Goal: Communication & Community: Answer question/provide support

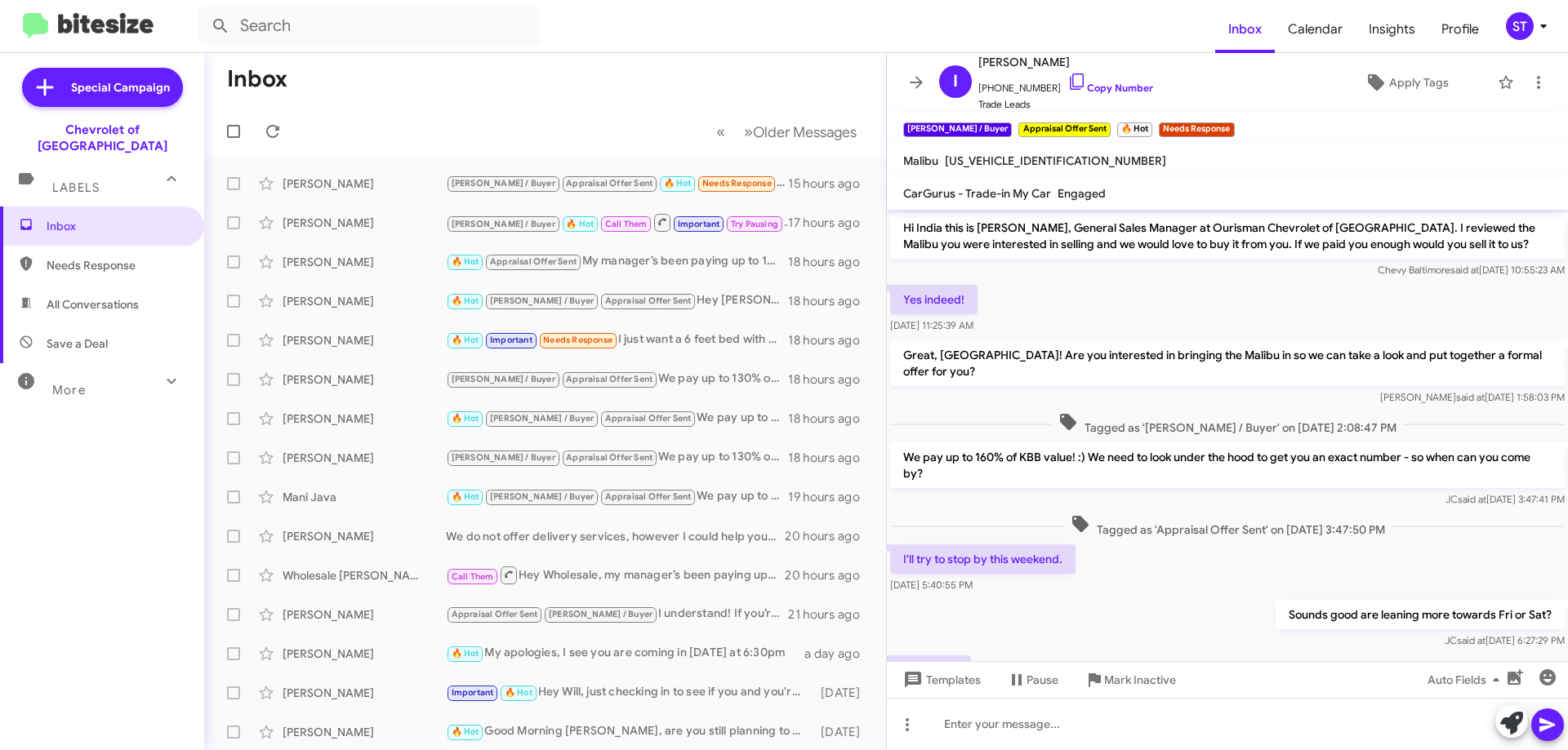
scroll to position [67, 0]
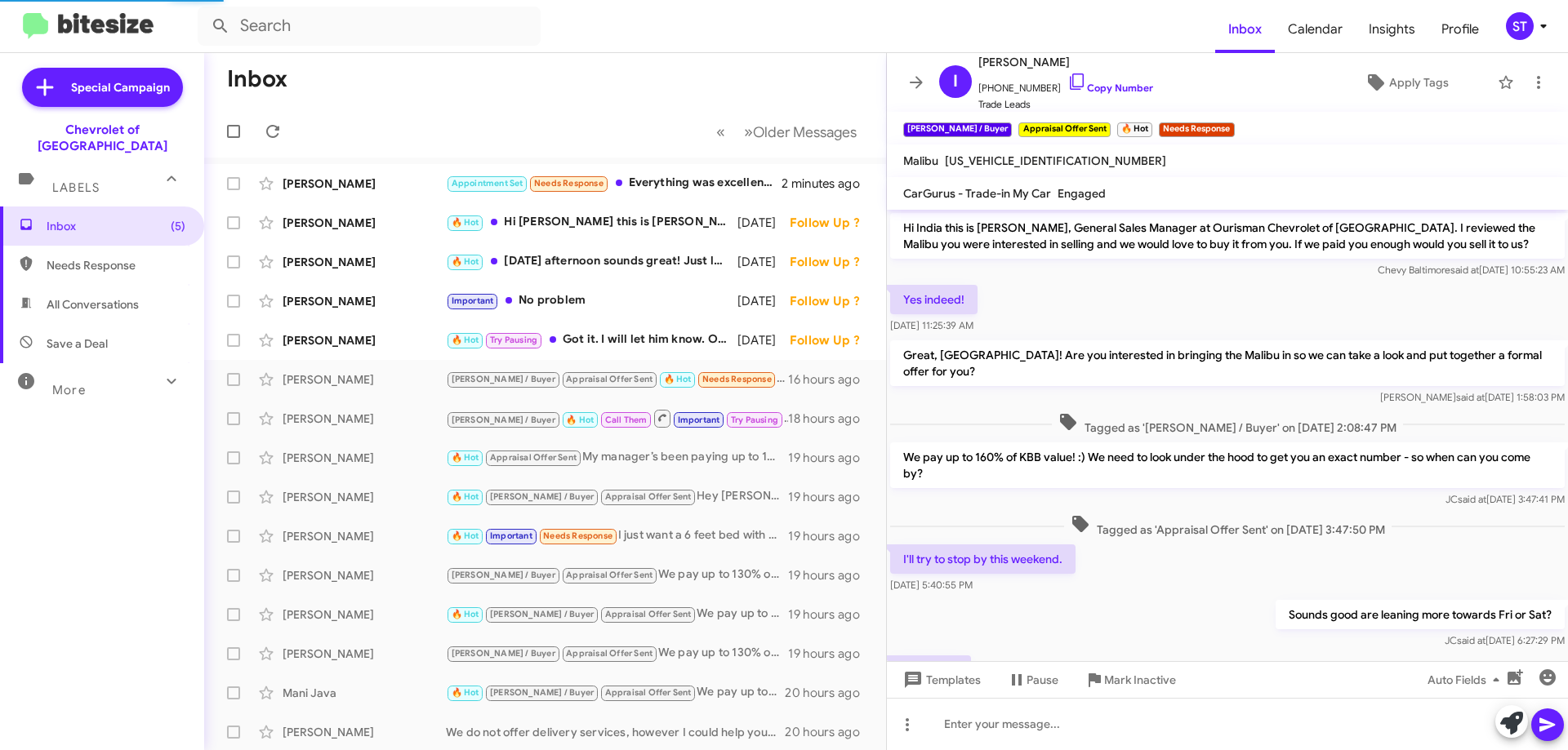
scroll to position [34, 0]
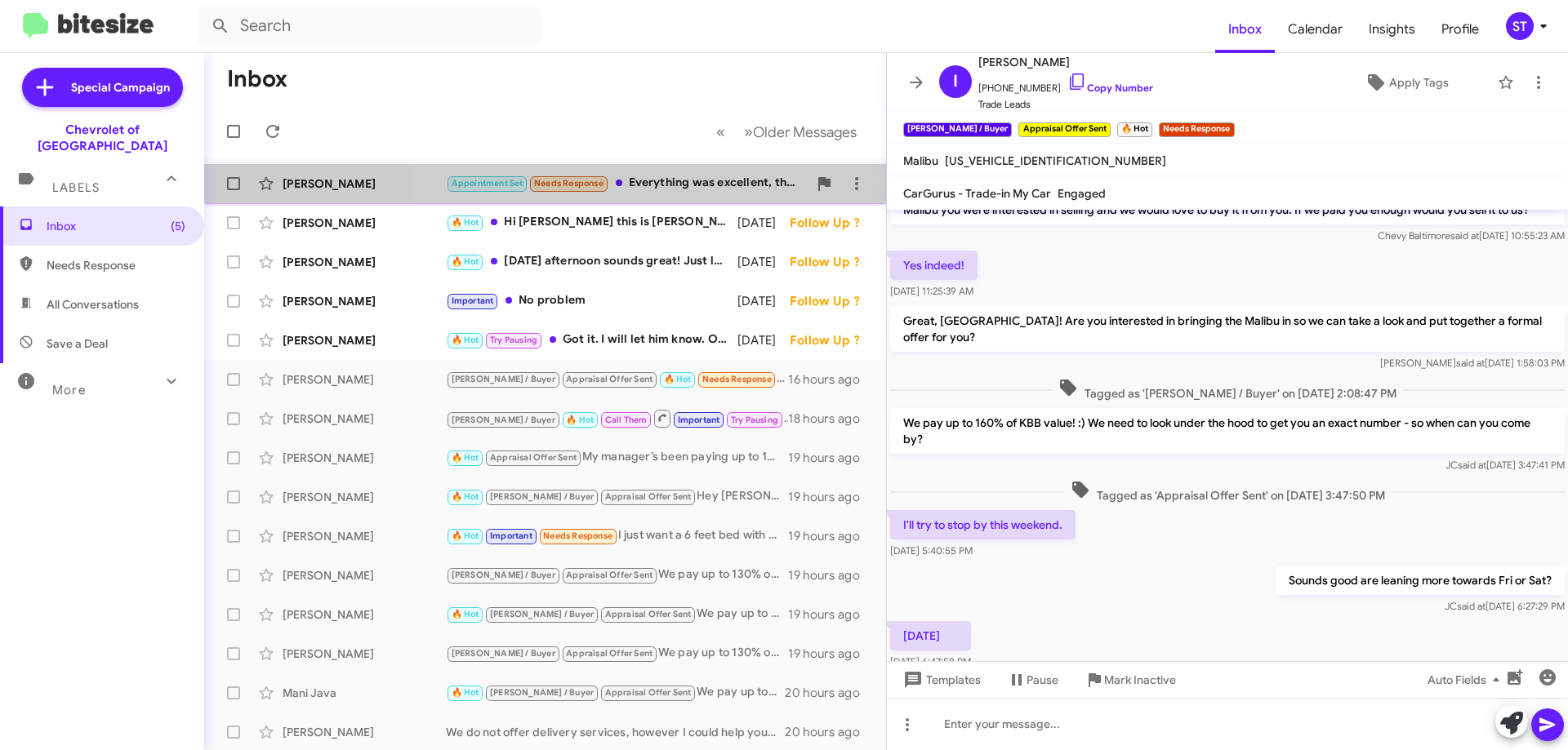
click at [653, 176] on div "Appointment Set Needs Response Everything was excellent, the only thing I didn'…" at bounding box center [627, 183] width 362 height 19
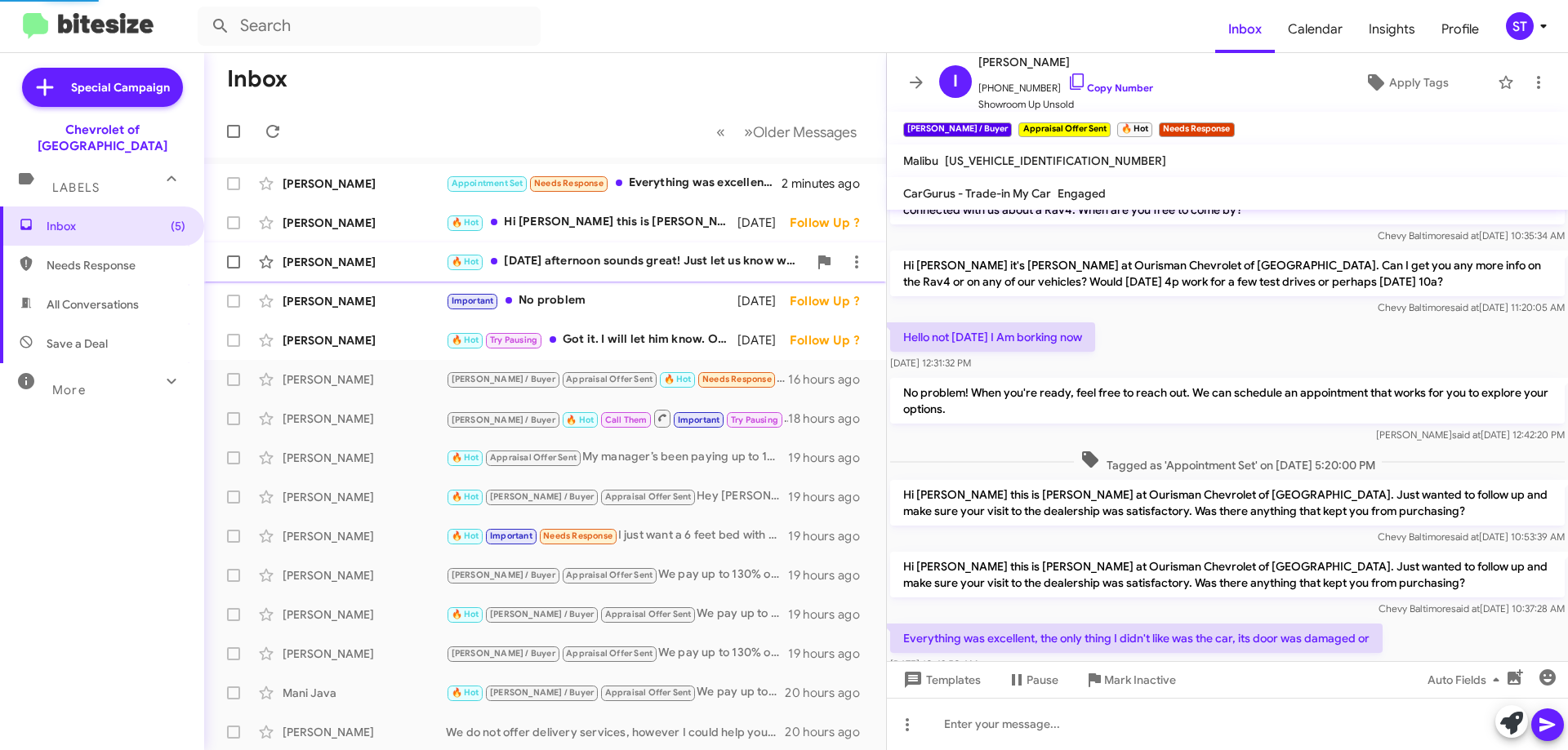
scroll to position [82, 0]
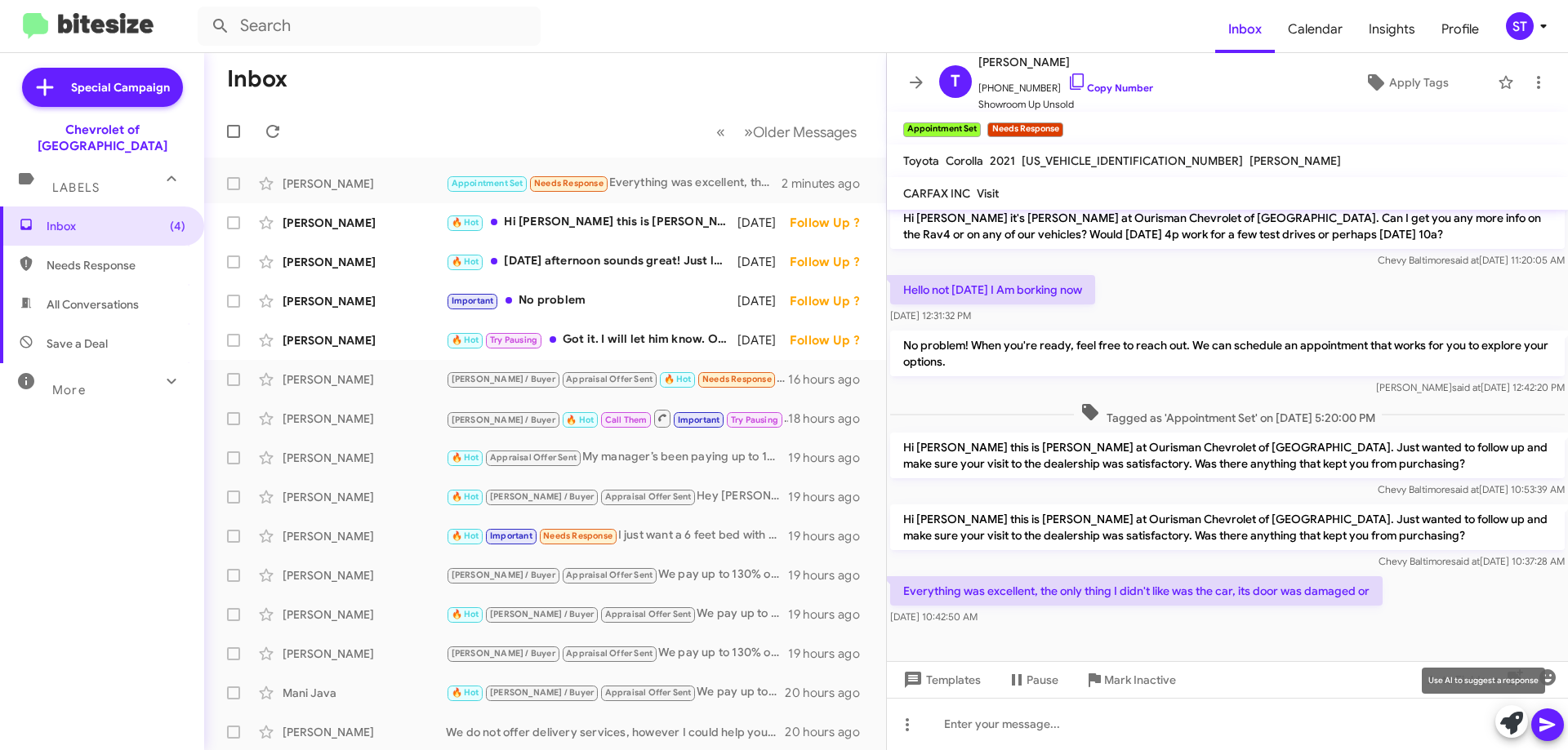
click at [1517, 720] on icon at bounding box center [1512, 723] width 23 height 23
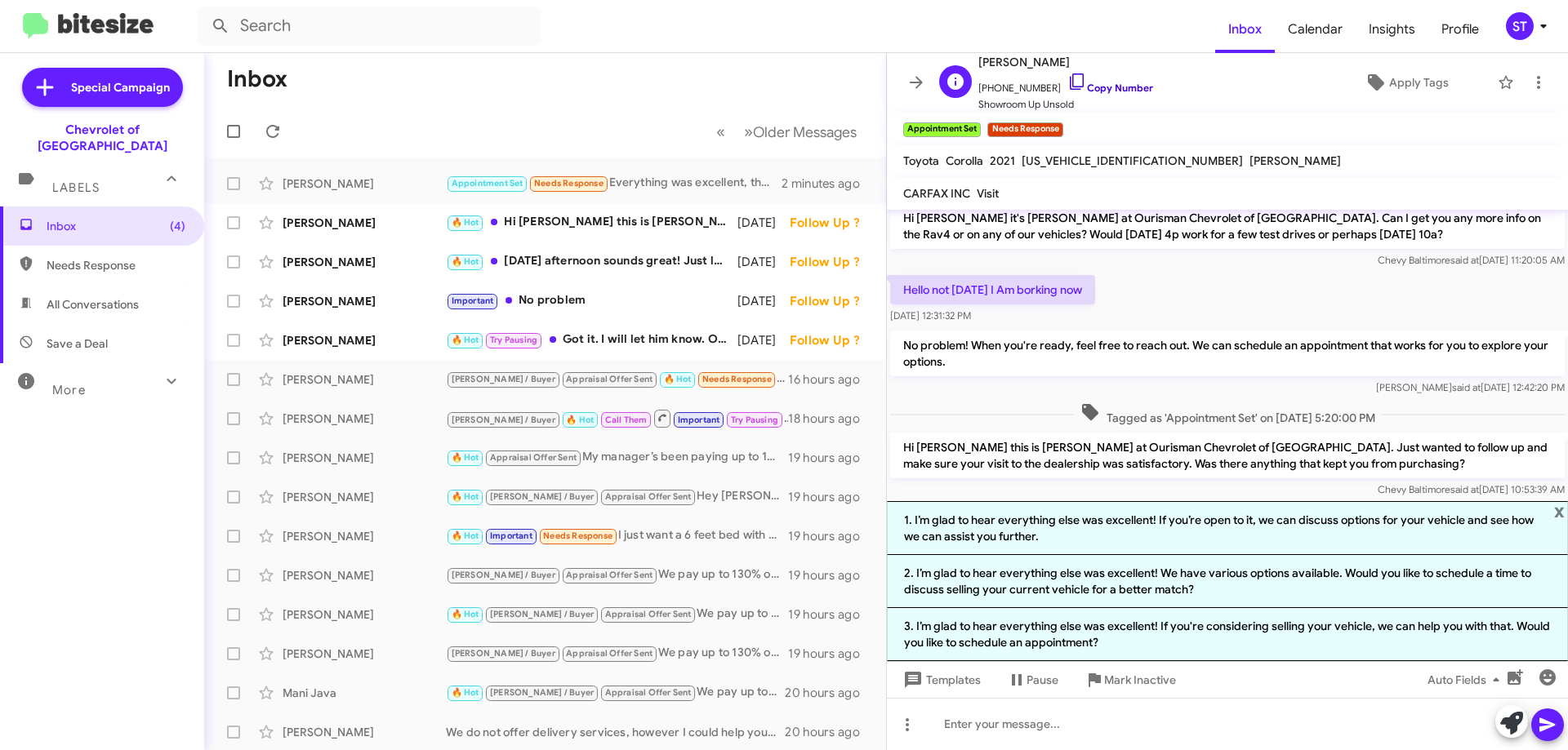
click at [1067, 88] on icon at bounding box center [1077, 82] width 20 height 20
click at [1502, 726] on icon at bounding box center [1512, 723] width 23 height 23
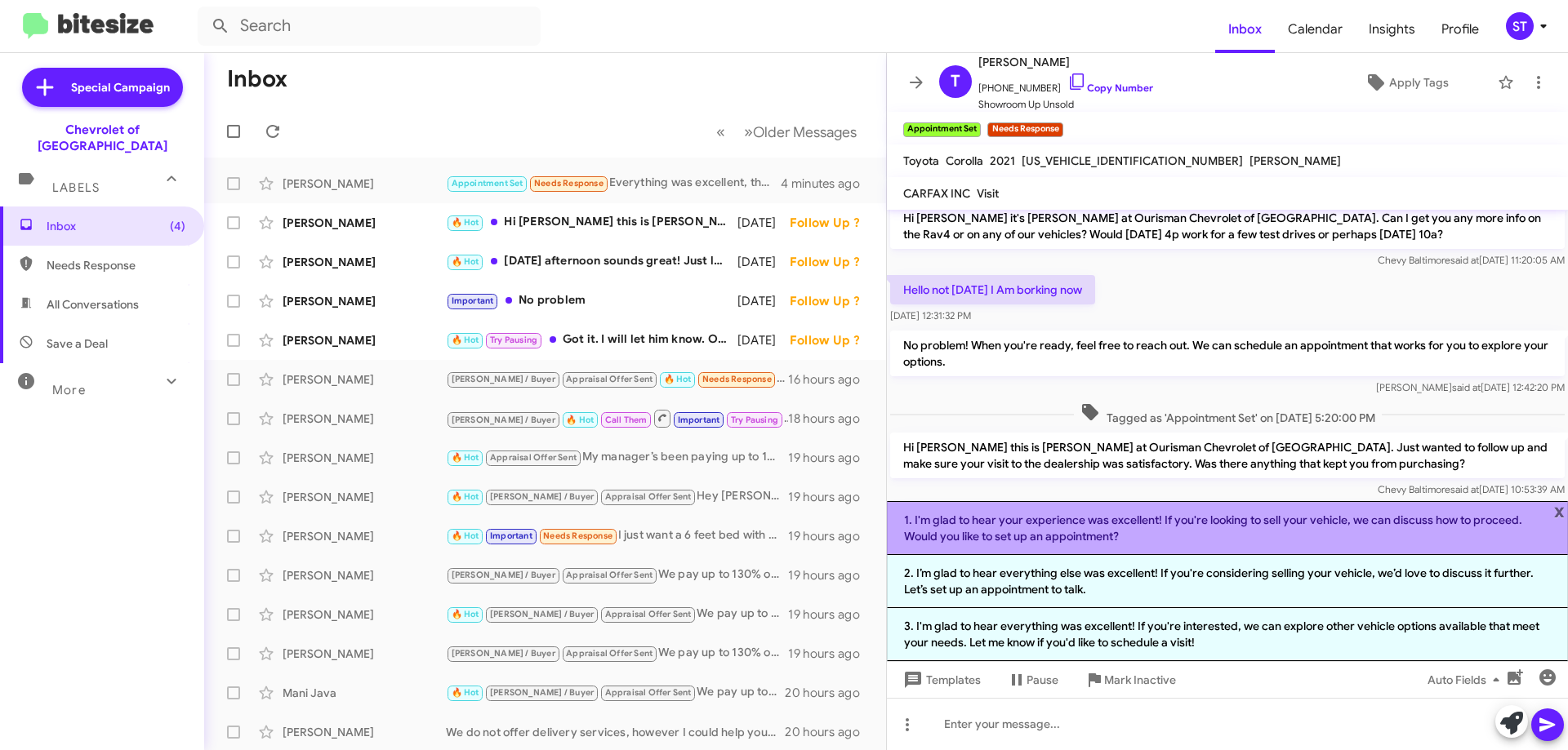
click at [1098, 529] on li "1. I'm glad to hear your experience was excellent! If you're looking to sell yo…" at bounding box center [1226, 528] width 681 height 54
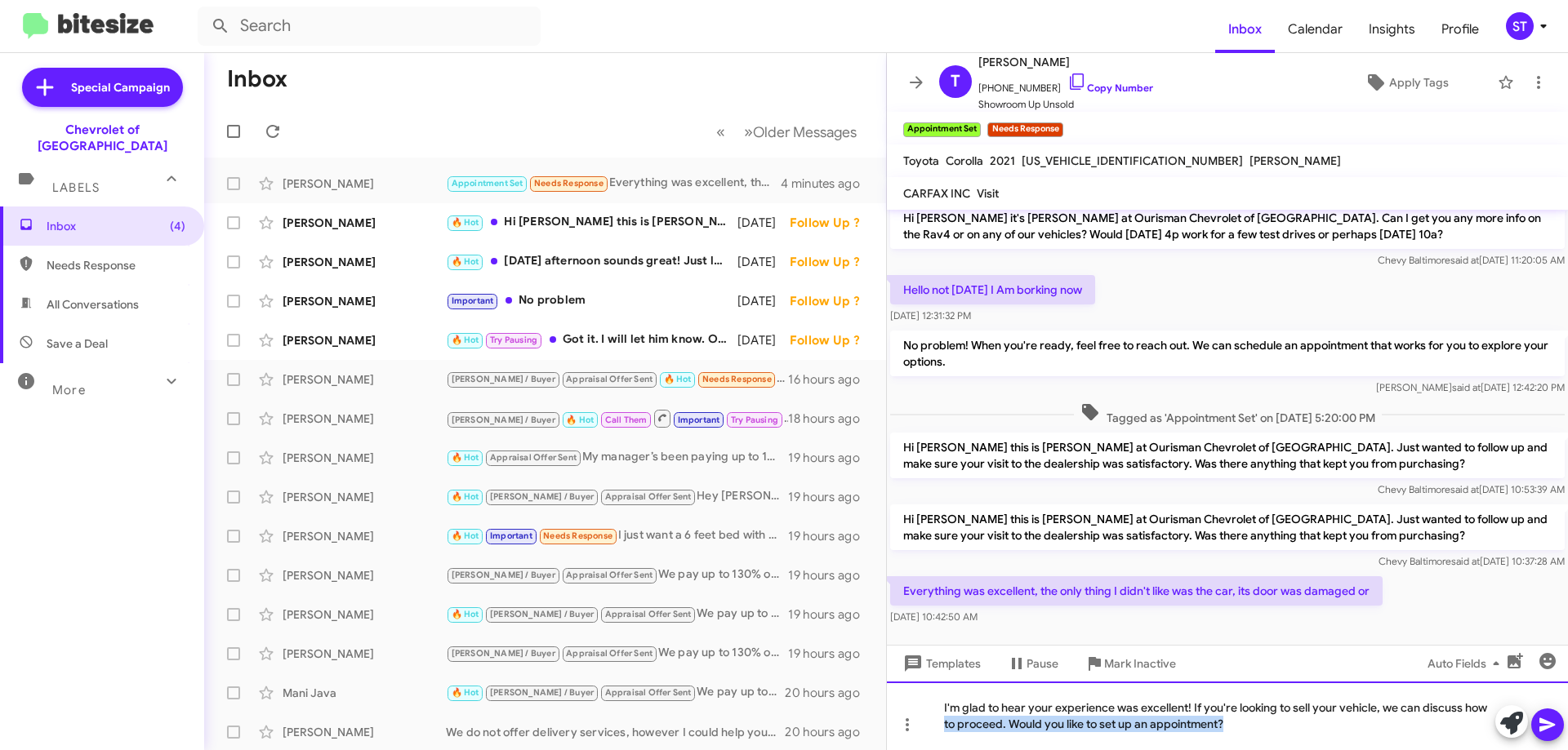
drag, startPoint x: 1280, startPoint y: 736, endPoint x: 927, endPoint y: 747, distance: 353.2
click at [927, 747] on div "I'm glad to hear your experience was excellent! If you're looking to sell your …" at bounding box center [1226, 715] width 681 height 69
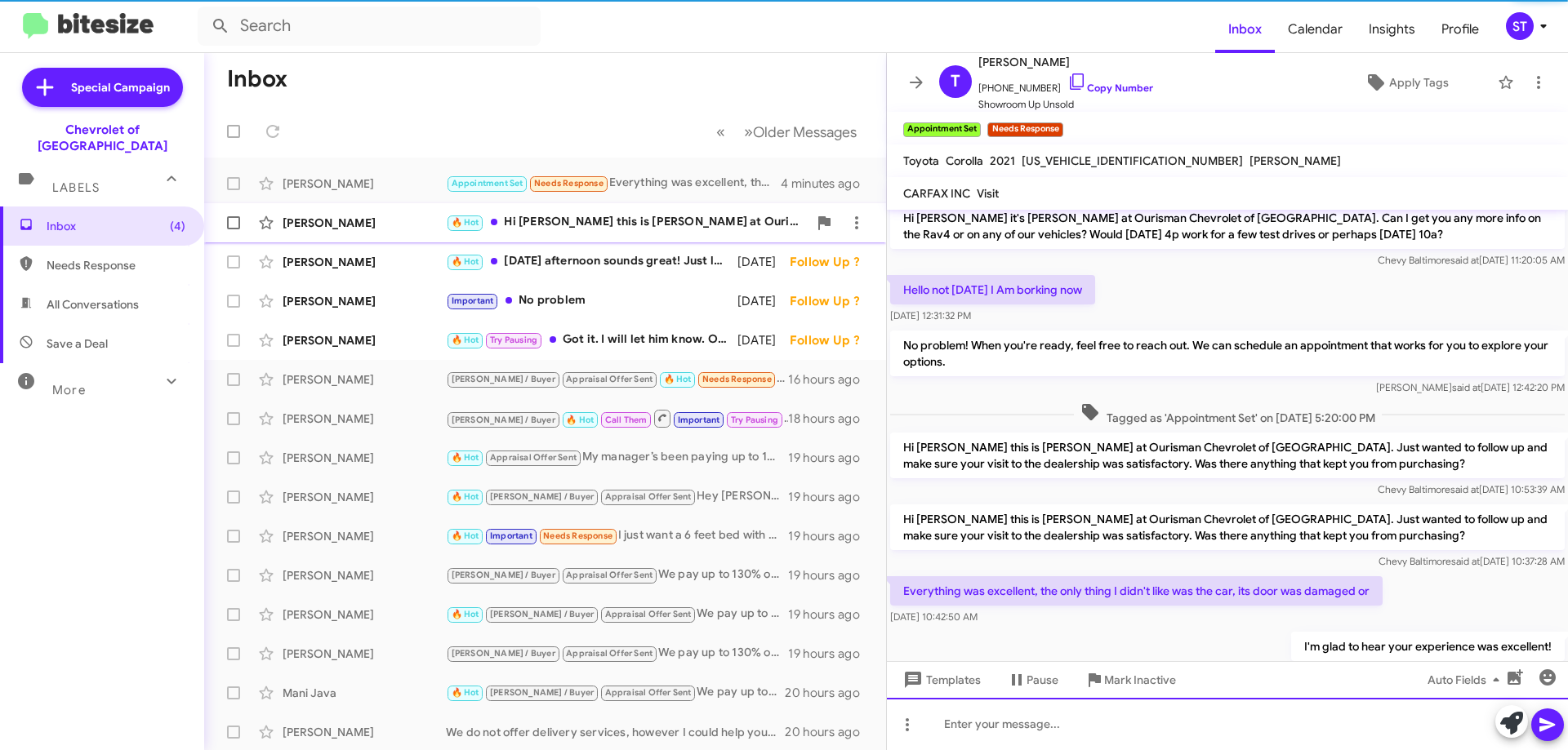
scroll to position [142, 0]
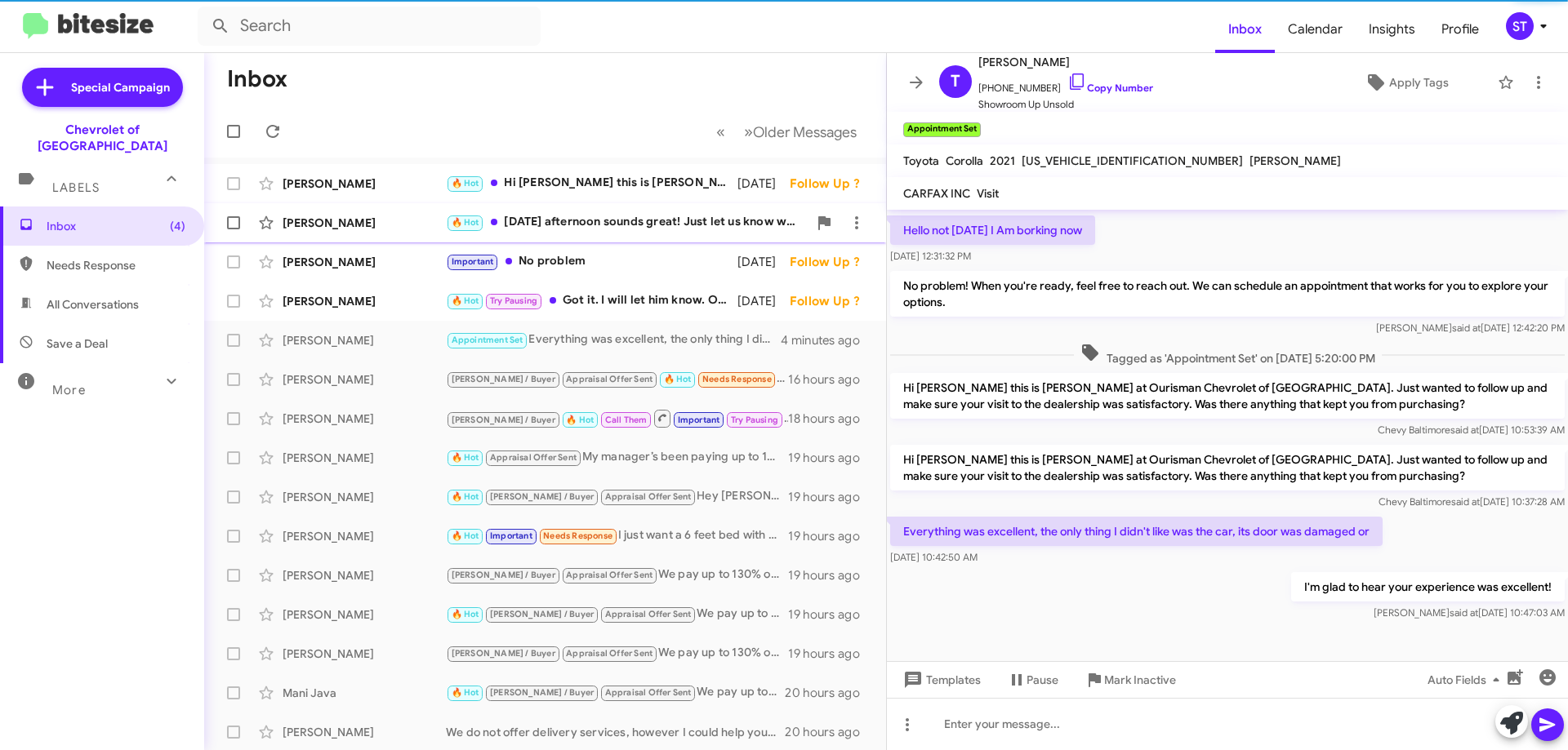
click at [556, 231] on div "🔥 Hot [DATE] afternoon sounds great! Just let us know when you're able to make …" at bounding box center [627, 222] width 362 height 19
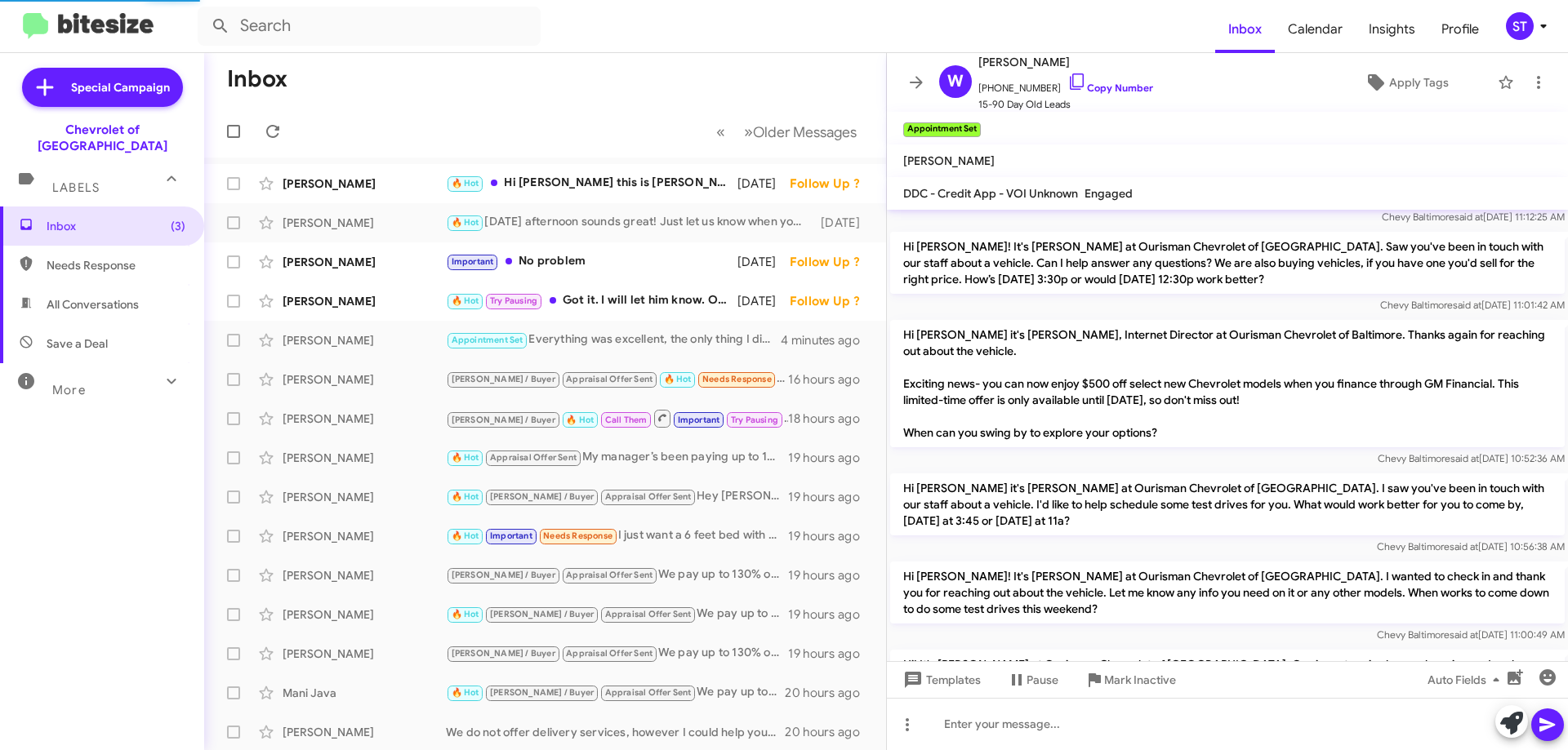
scroll to position [819, 0]
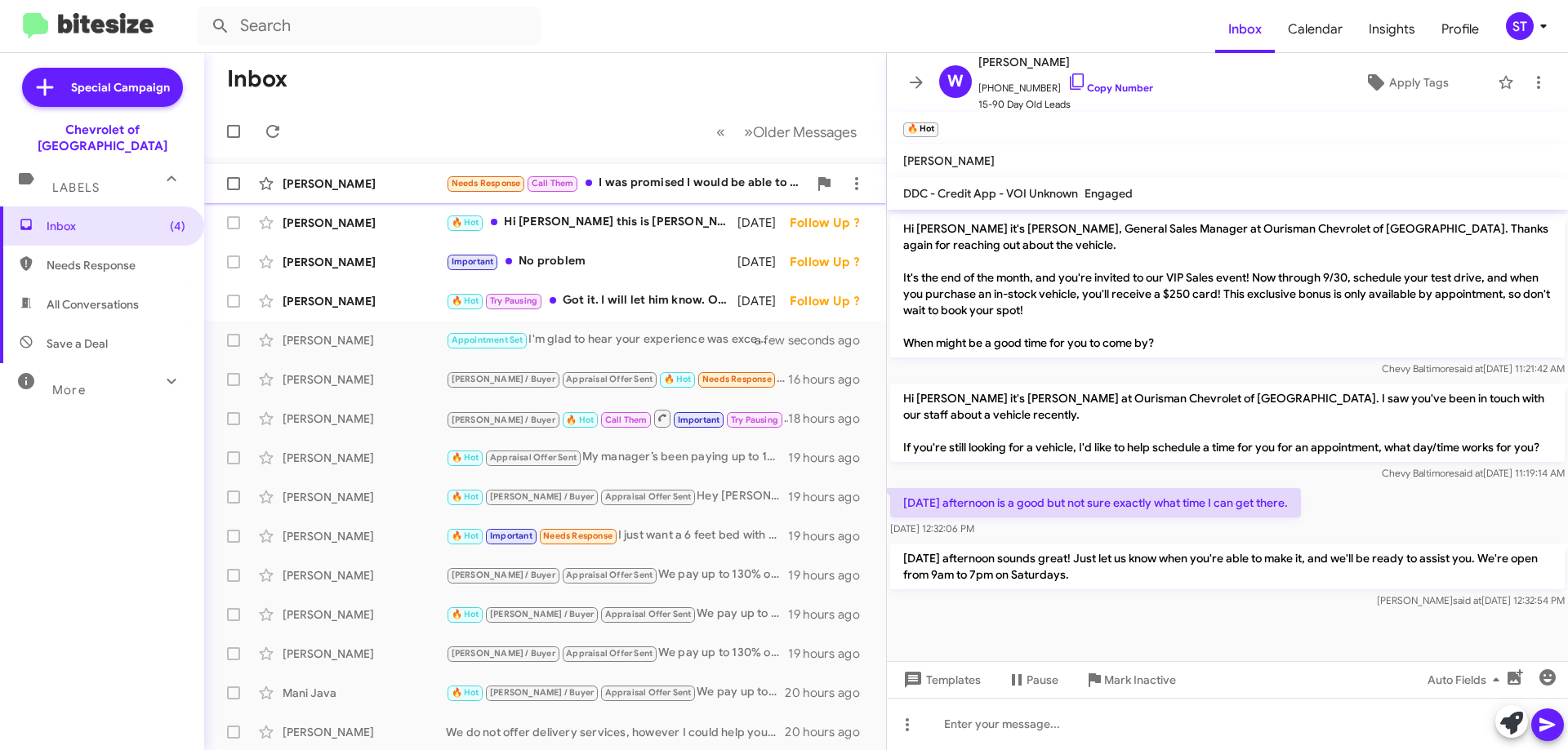
click at [647, 173] on div "[PERSON_NAME] Needs Response Call Them I was promised I would be able to pick t…" at bounding box center [545, 184] width 655 height 33
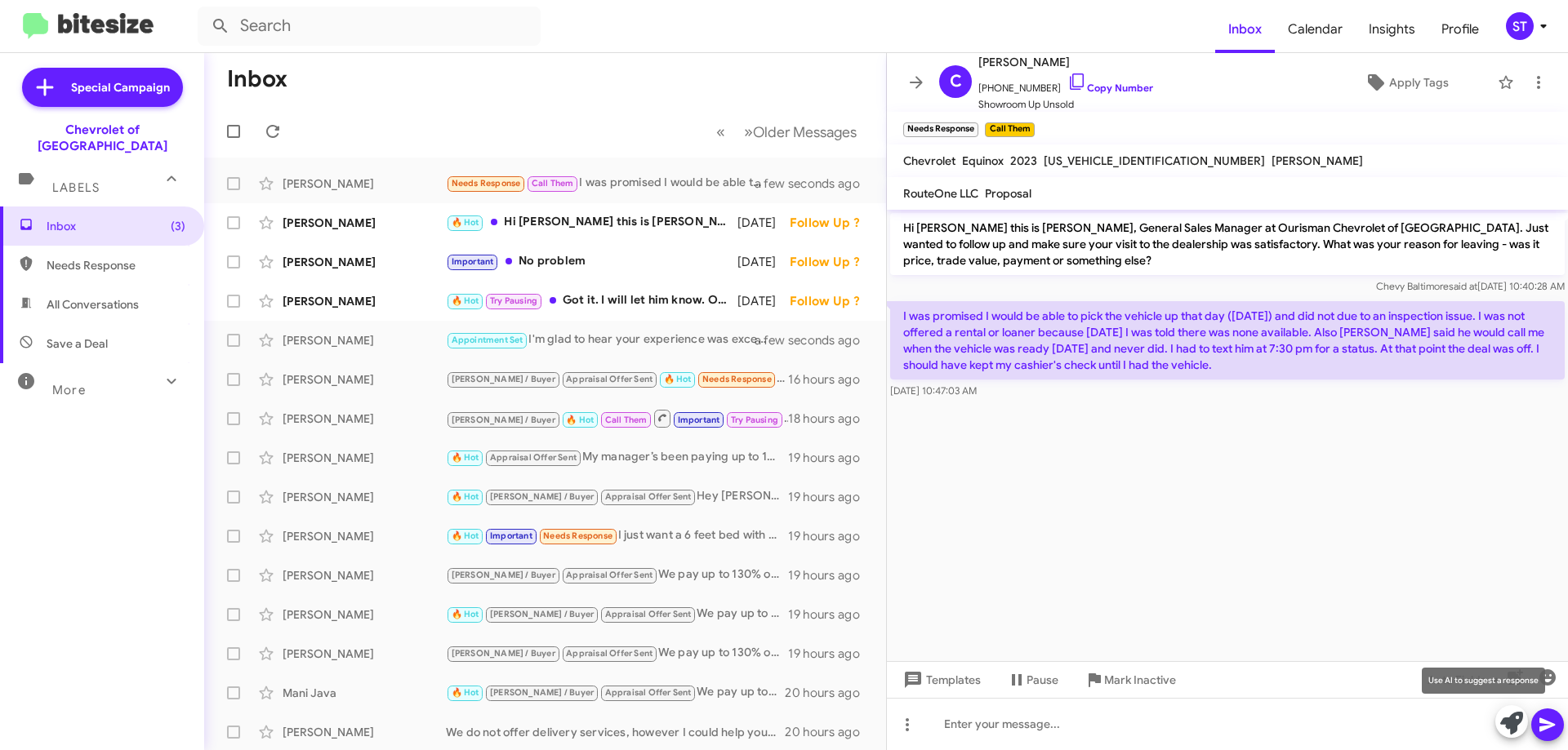
click at [1518, 733] on icon at bounding box center [1512, 723] width 23 height 23
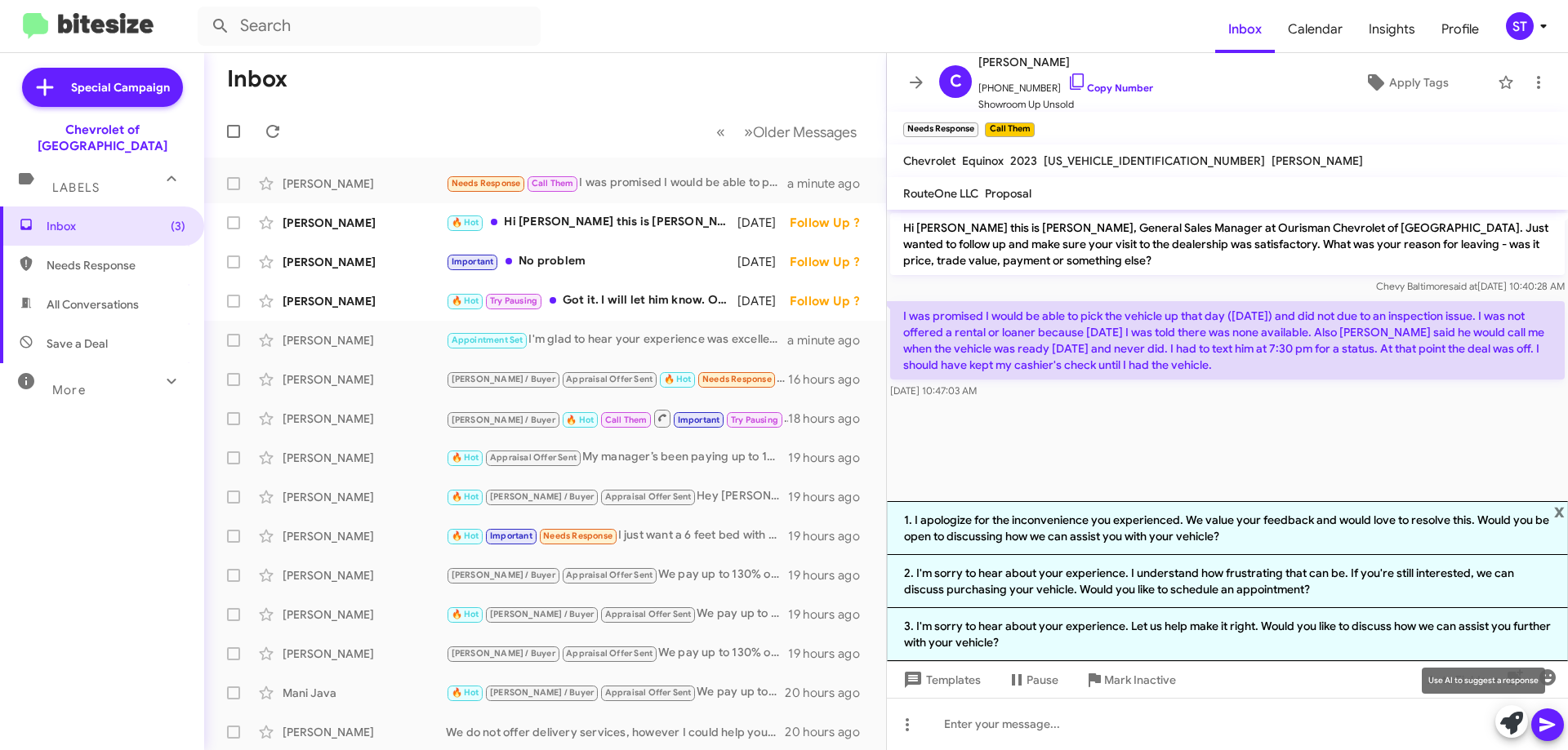
click at [1512, 732] on icon at bounding box center [1512, 723] width 23 height 23
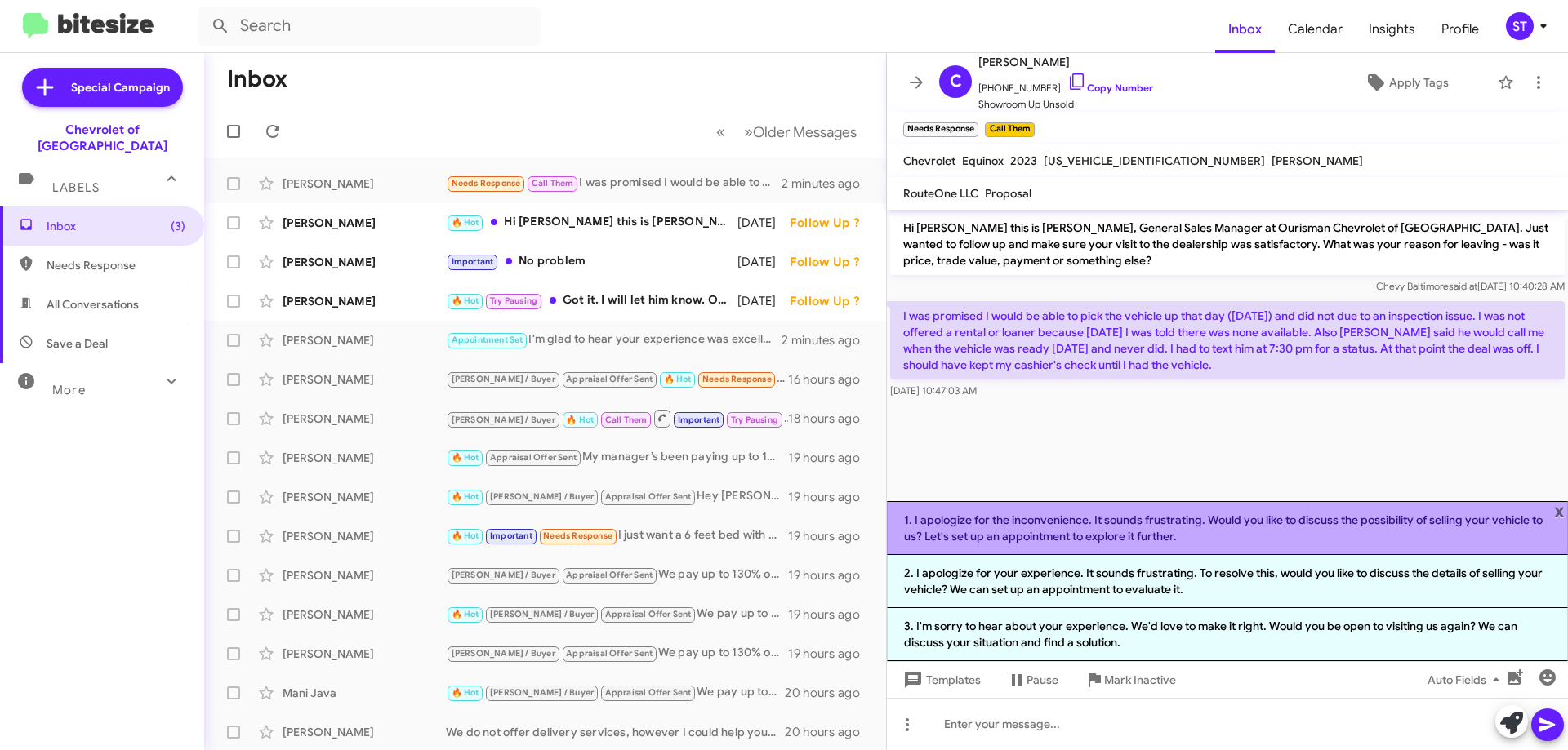
click at [1076, 531] on li "1. I apologize for the inconvenience. It sounds frustrating. Would you like to …" at bounding box center [1226, 528] width 681 height 54
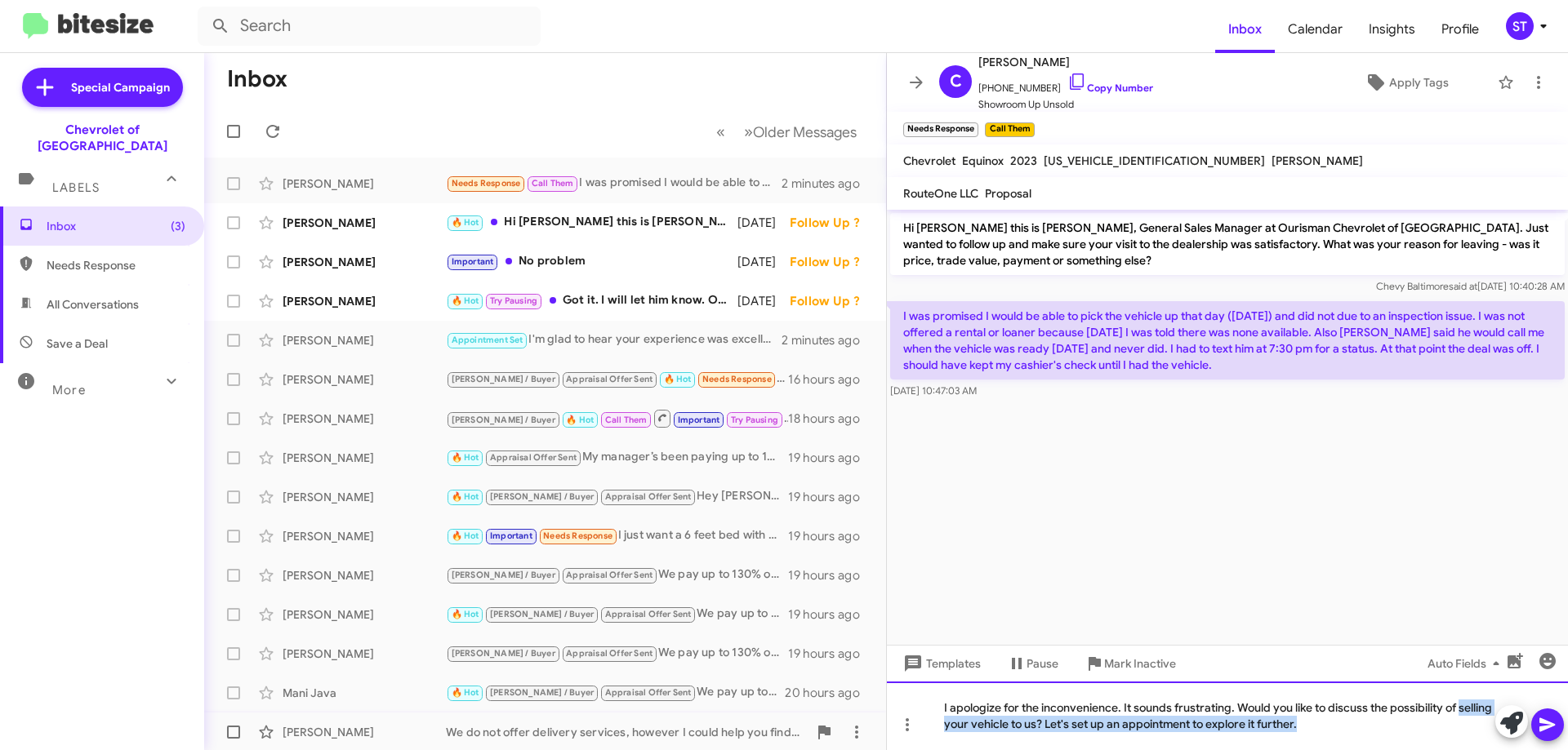
drag, startPoint x: 1353, startPoint y: 732, endPoint x: 861, endPoint y: 720, distance: 492.1
click at [880, 720] on div "Inbox « Previous » Next Older Messages [PERSON_NAME] Needs Response Call Them I…" at bounding box center [886, 402] width 1364 height 697
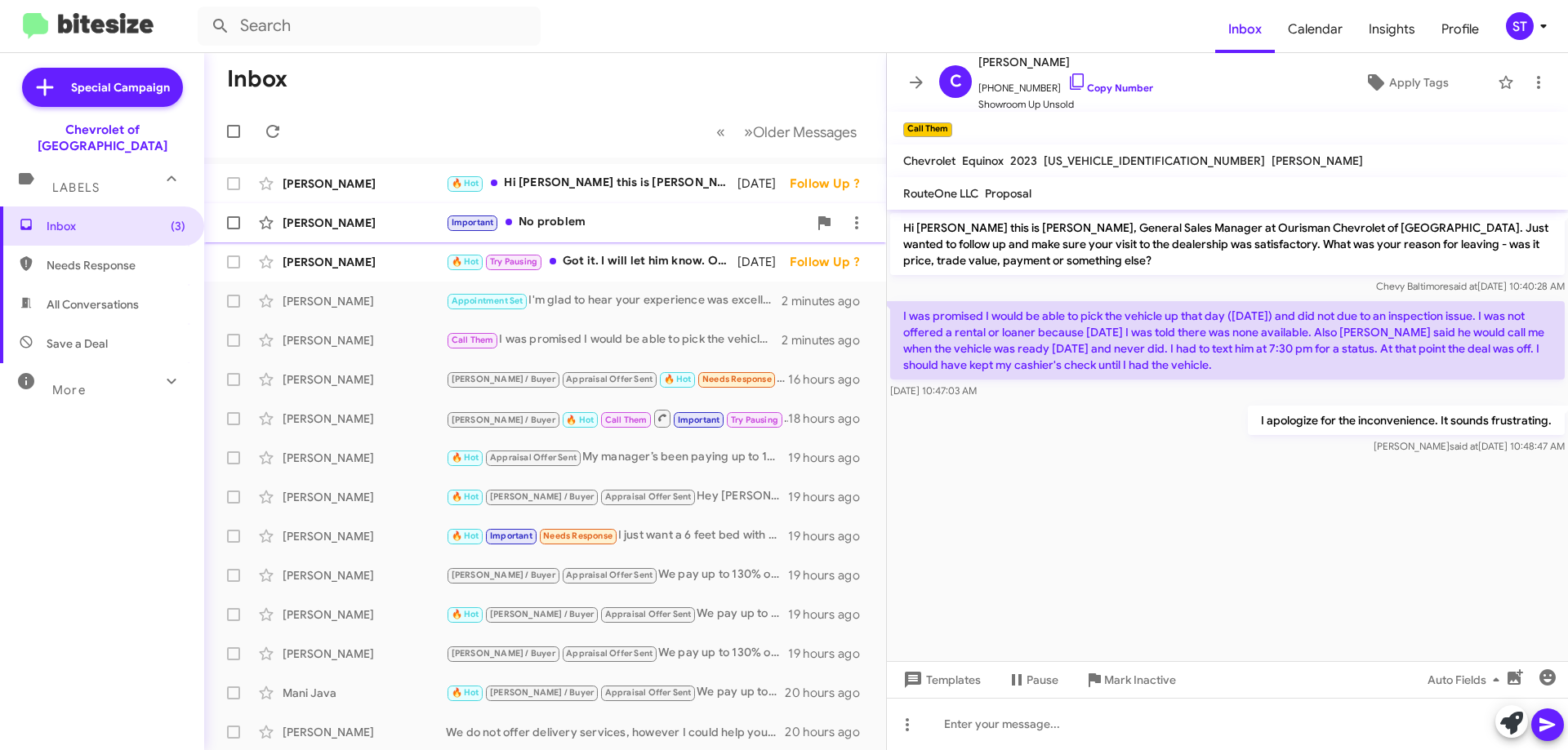
click at [594, 219] on div "Important No problem" at bounding box center [627, 222] width 362 height 19
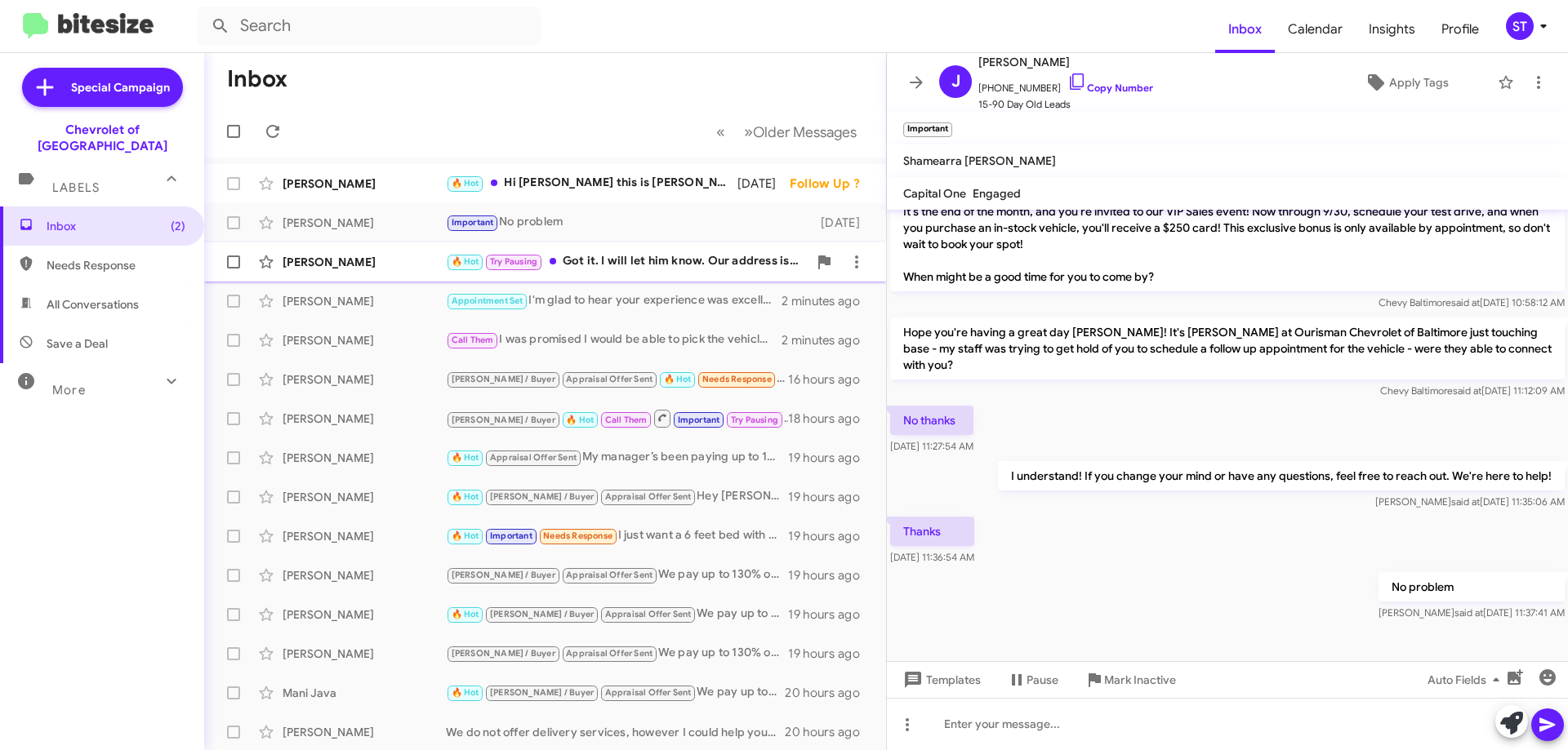
click at [654, 268] on div "🔥 Hot Try Pausing Got it. I will let him know. Our address is [STREET_ADDRESS]" at bounding box center [627, 262] width 362 height 19
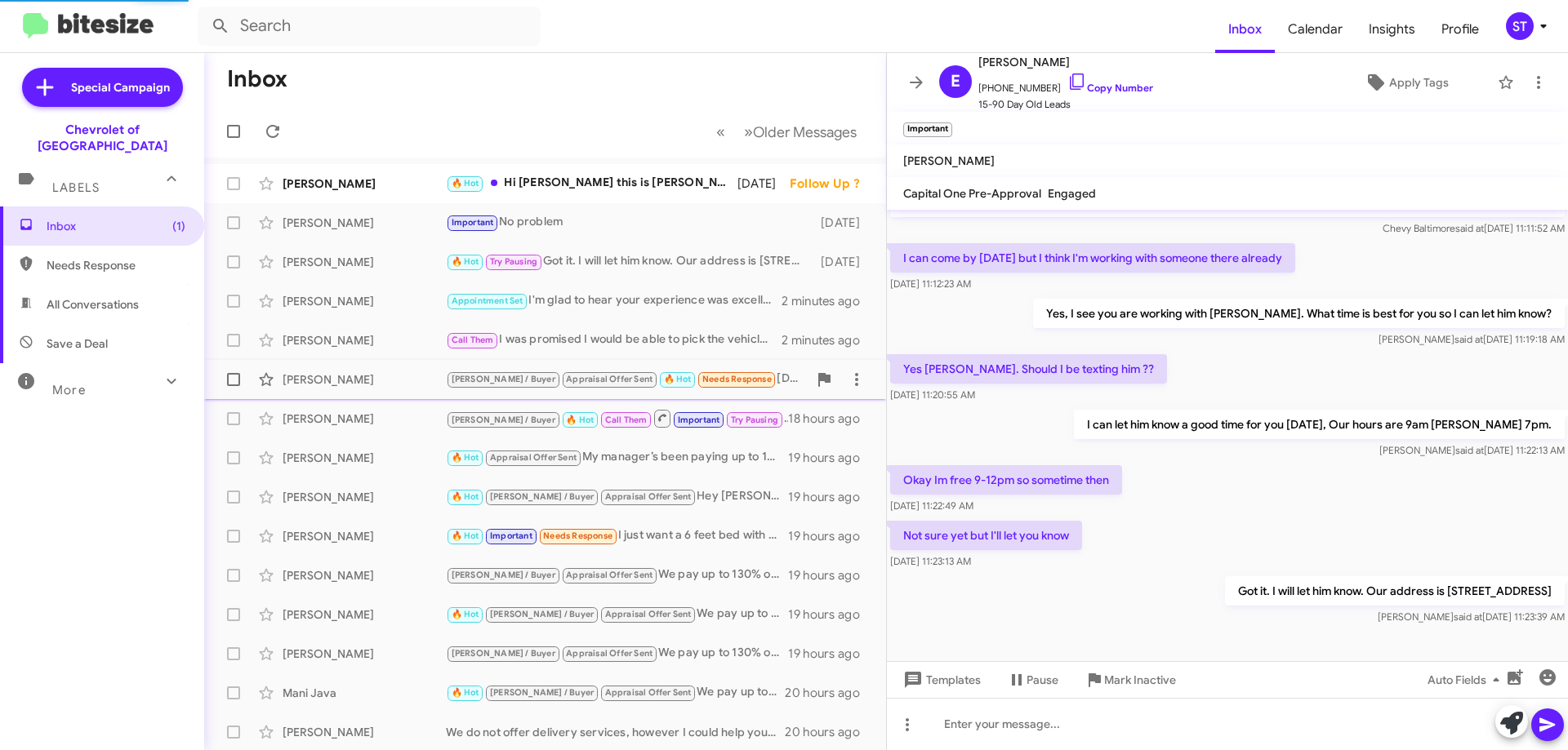
scroll to position [42, 0]
click at [628, 196] on div "[PERSON_NAME] 🔥 Hot Hi [PERSON_NAME] this is [PERSON_NAME] at Ourisman Chevrole…" at bounding box center [545, 184] width 655 height 33
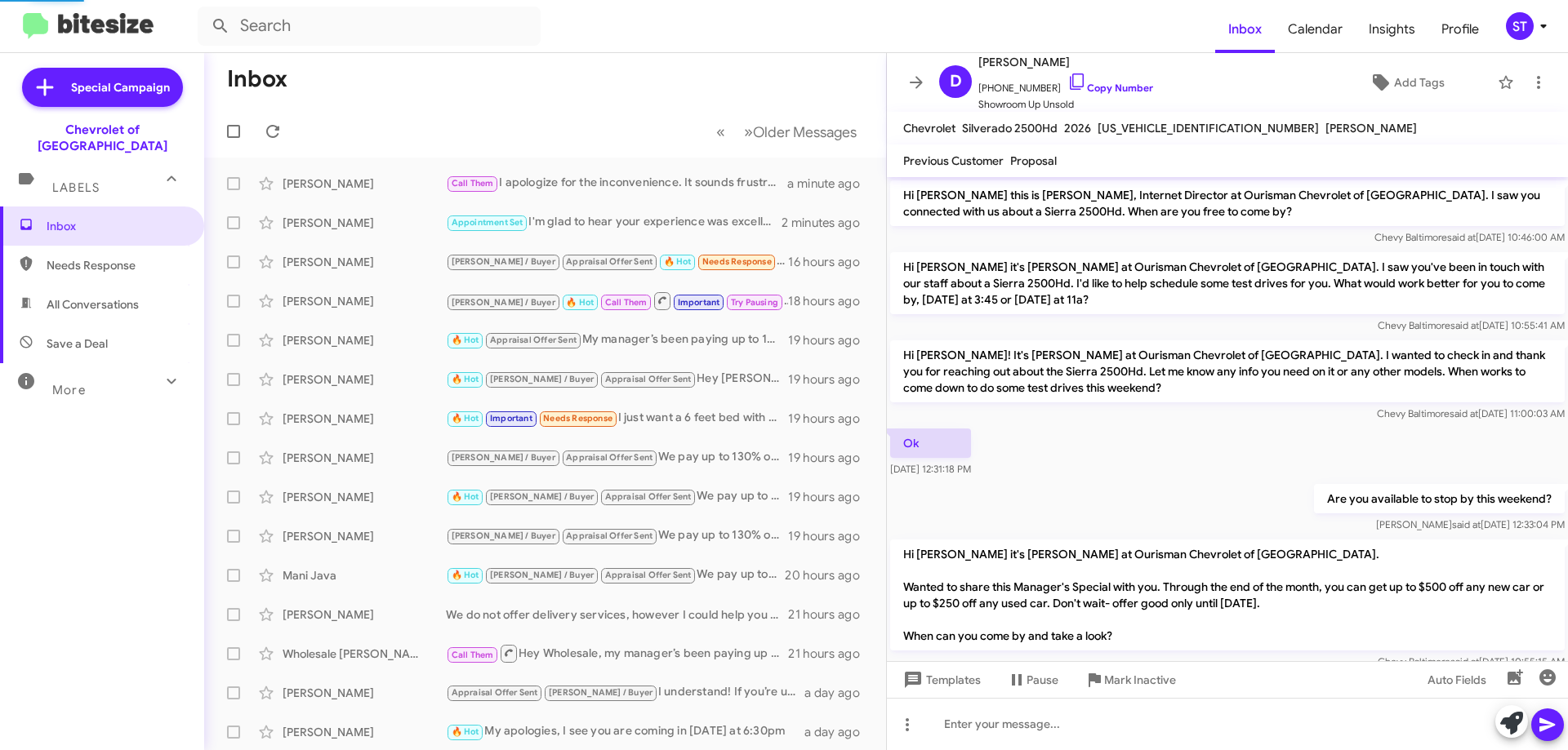
scroll to position [481, 0]
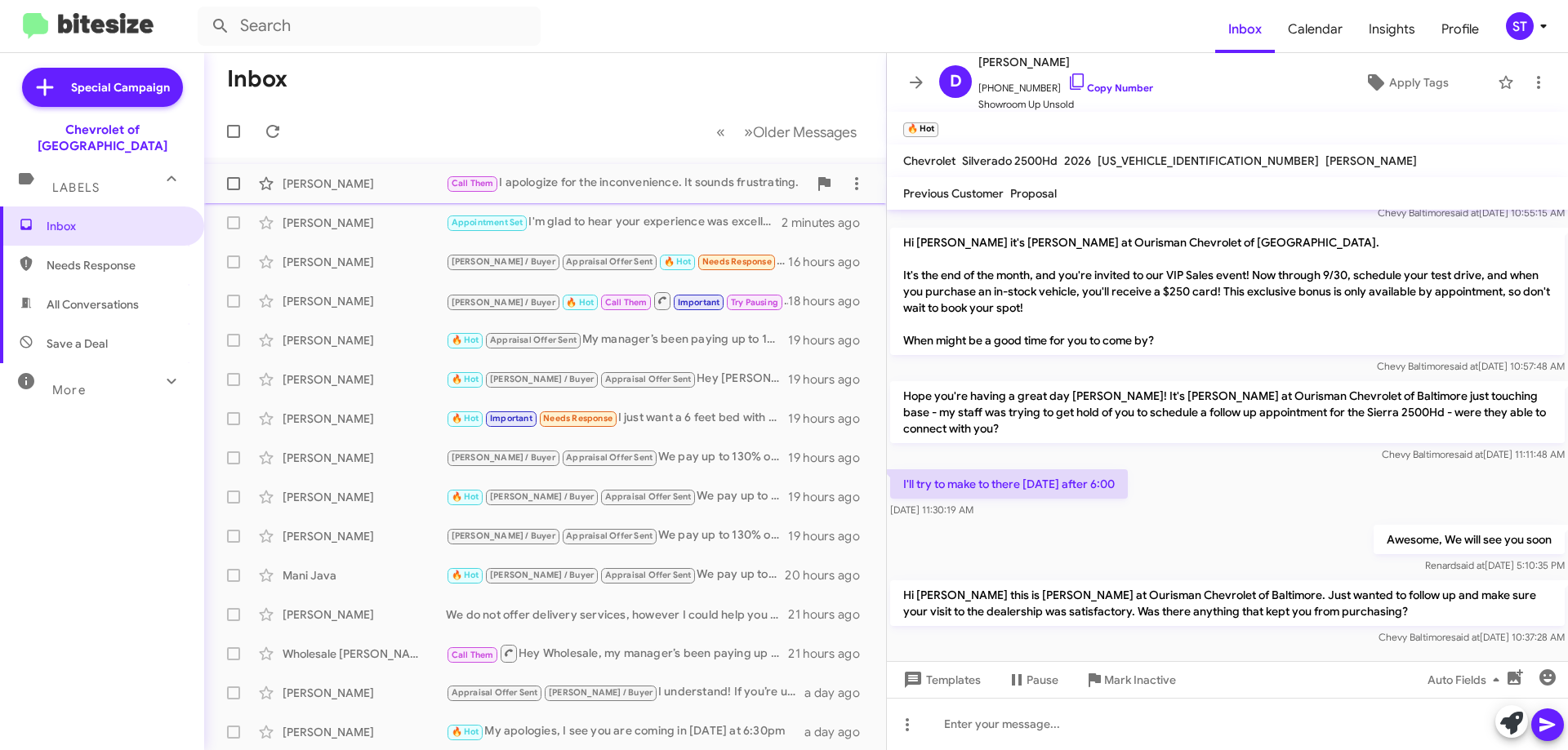
click at [569, 193] on div "Call Them I apologize for the inconvenience. It sounds frustrating." at bounding box center [627, 183] width 362 height 19
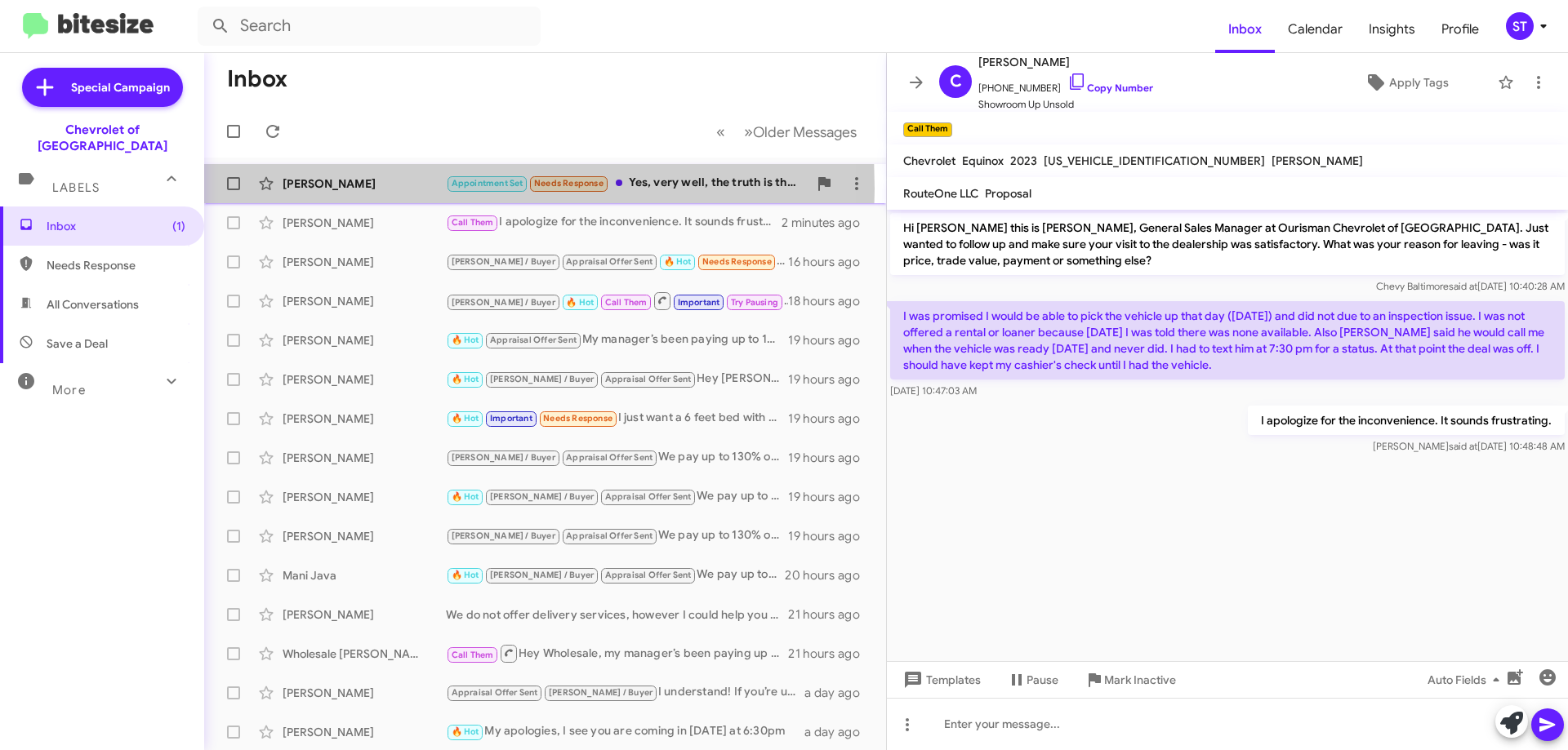
drag, startPoint x: 347, startPoint y: 189, endPoint x: 407, endPoint y: 189, distance: 60.0
click at [348, 189] on div "[PERSON_NAME]" at bounding box center [364, 183] width 163 height 17
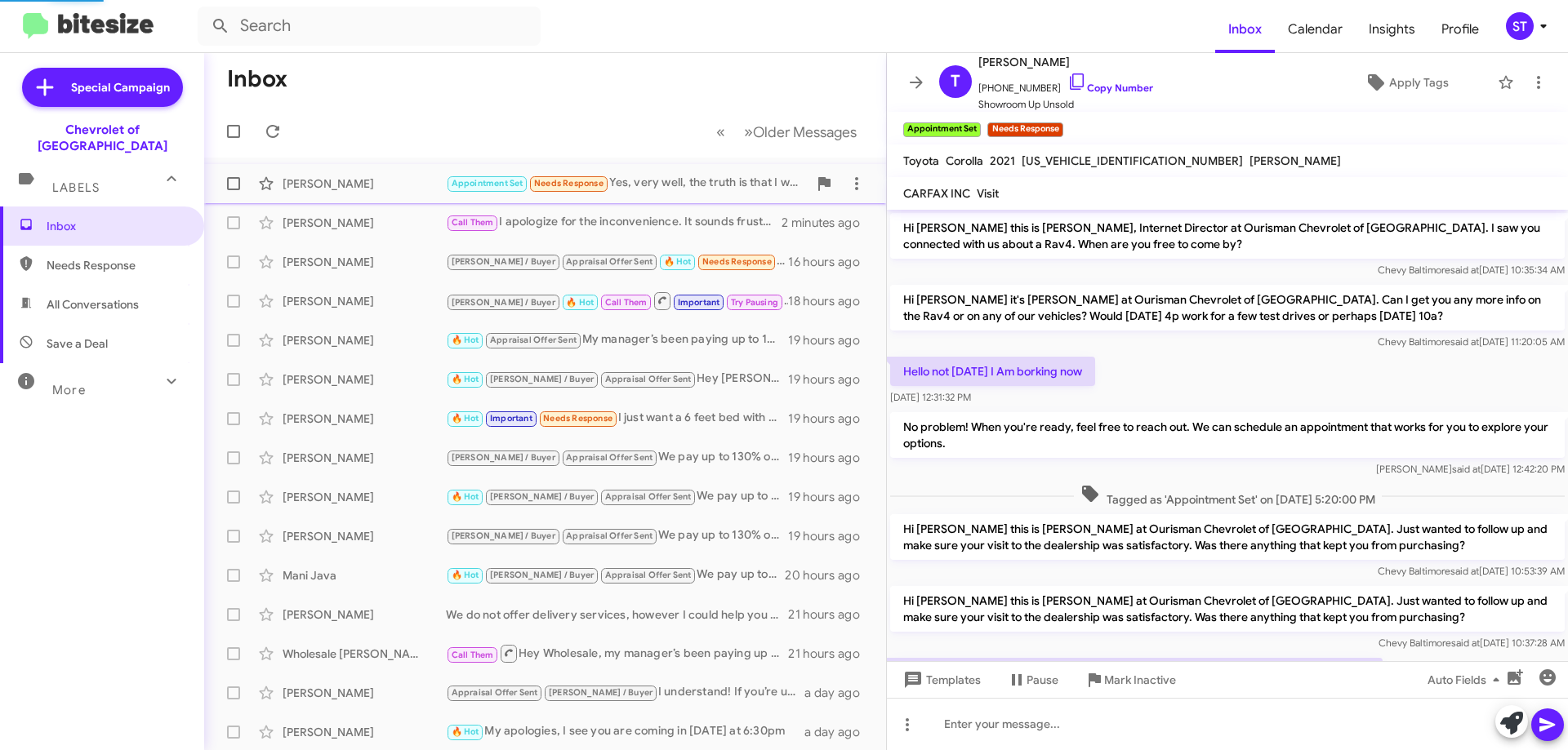
scroll to position [201, 0]
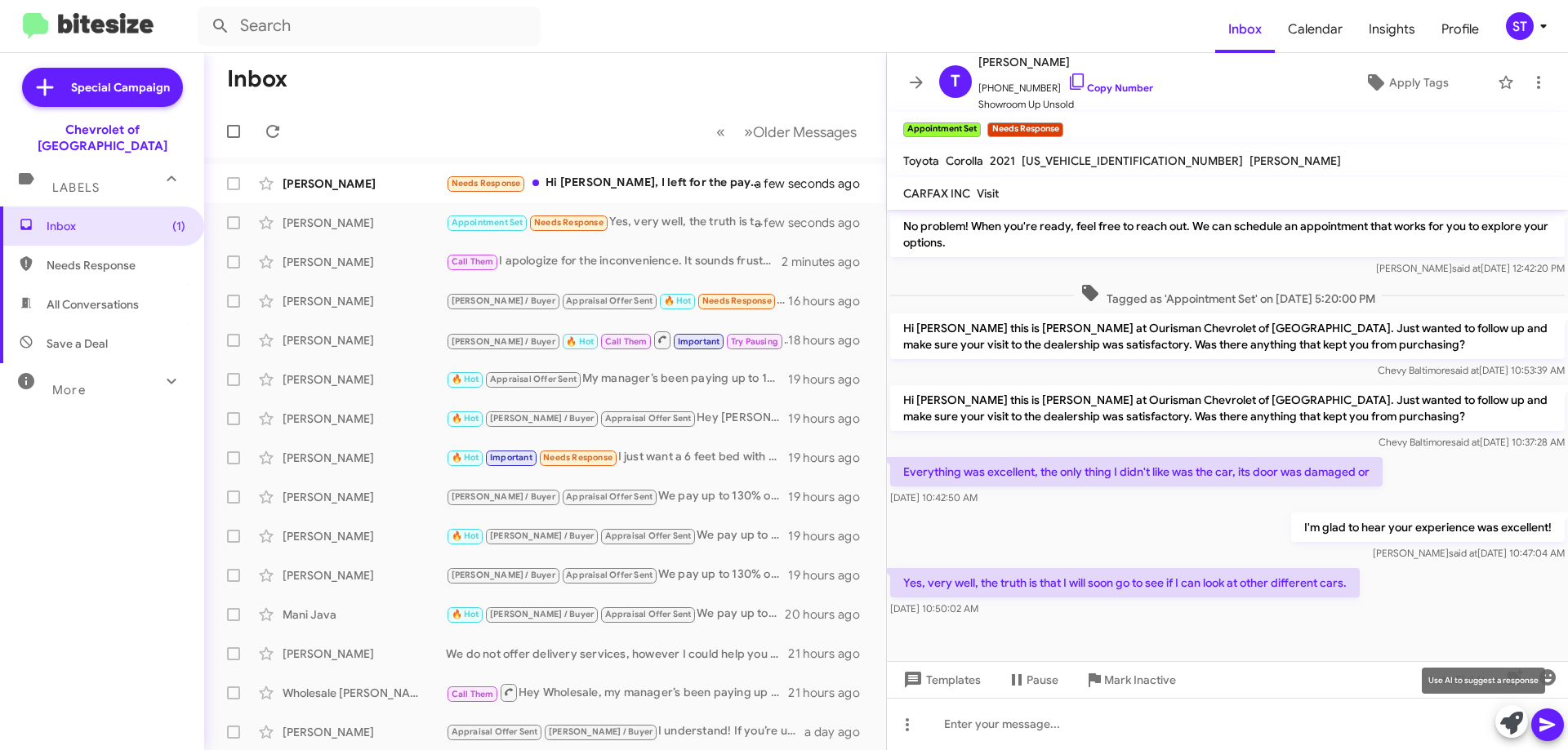
click at [1508, 731] on icon at bounding box center [1512, 723] width 23 height 23
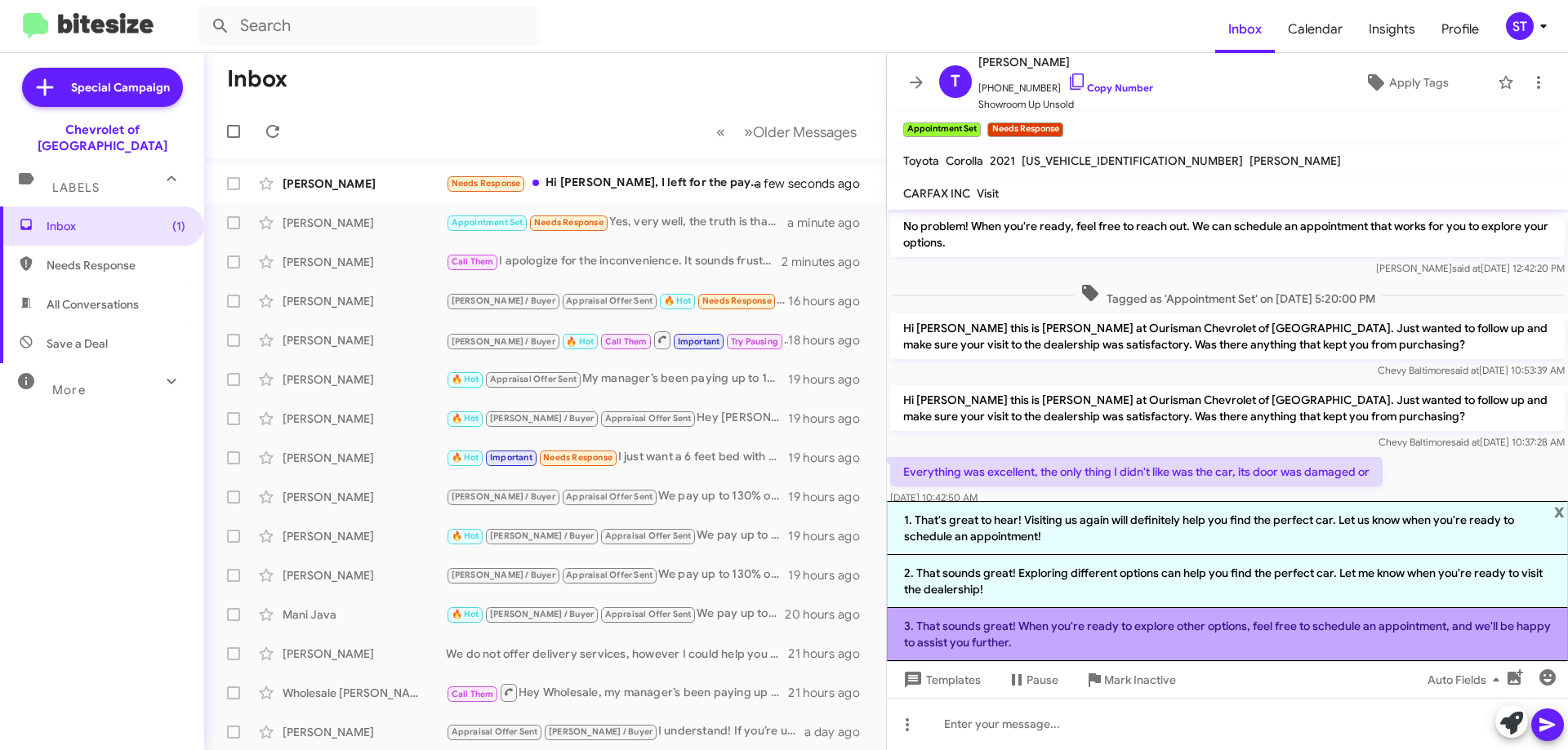
click at [1304, 626] on li "3. That sounds great! When you're ready to explore other options, feel free to …" at bounding box center [1226, 634] width 681 height 53
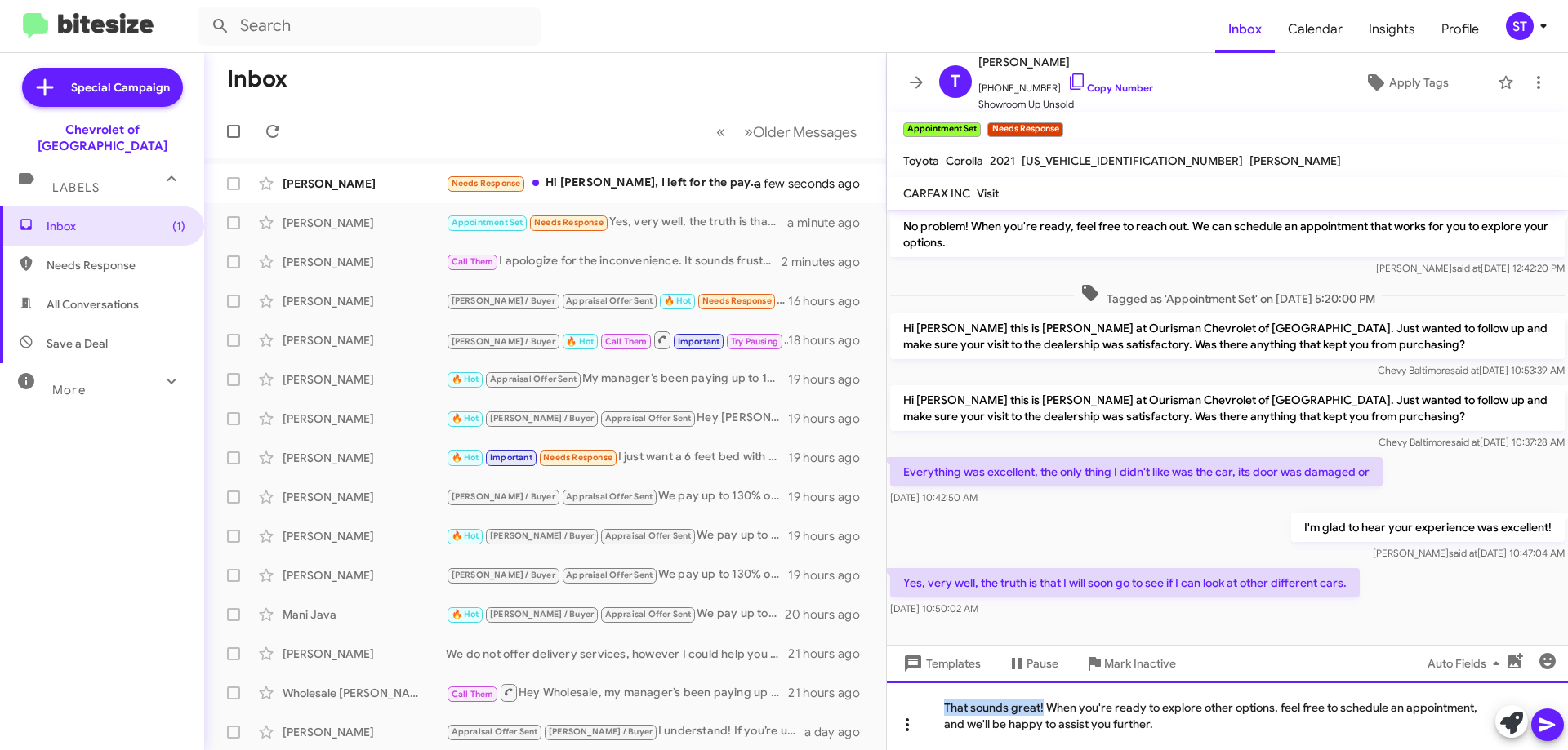
drag, startPoint x: 1043, startPoint y: 709, endPoint x: 895, endPoint y: 714, distance: 148.1
click at [895, 714] on div "That sounds great! When you're ready to explore other options, feel free to sch…" at bounding box center [1226, 715] width 681 height 69
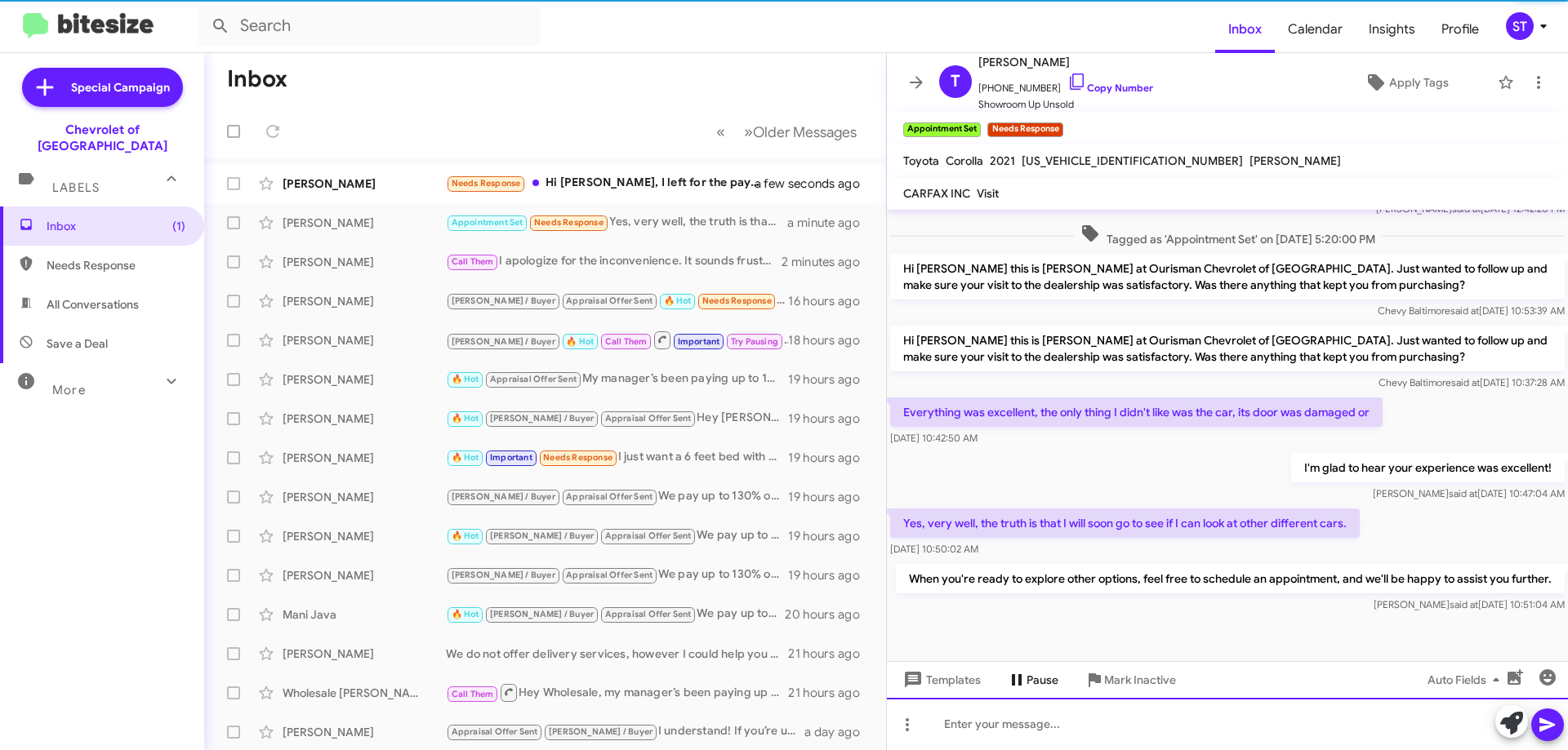
scroll to position [276, 0]
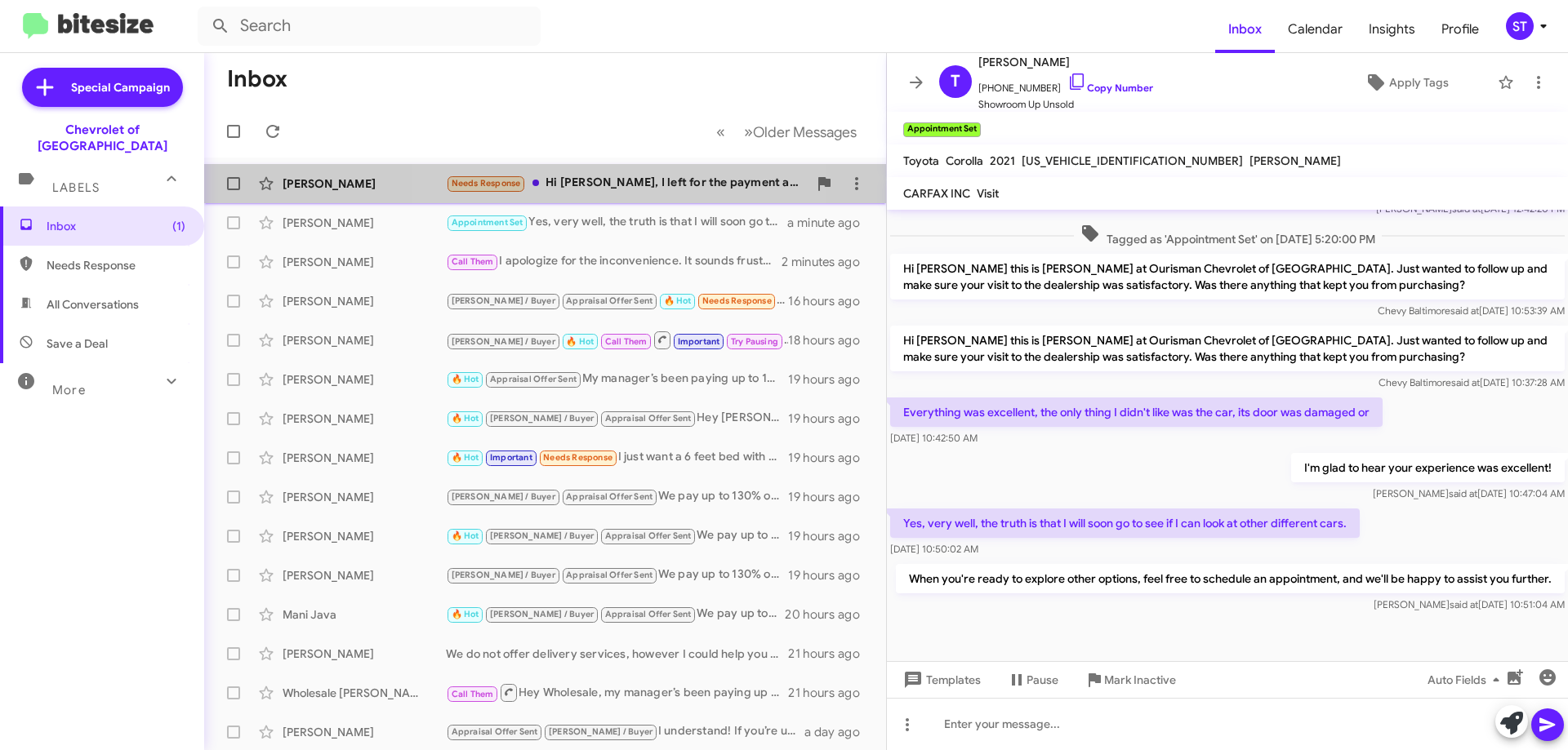
click at [635, 187] on div "Needs Response Hi Blake, I left for the payment and price. Online it was marked…" at bounding box center [627, 183] width 362 height 19
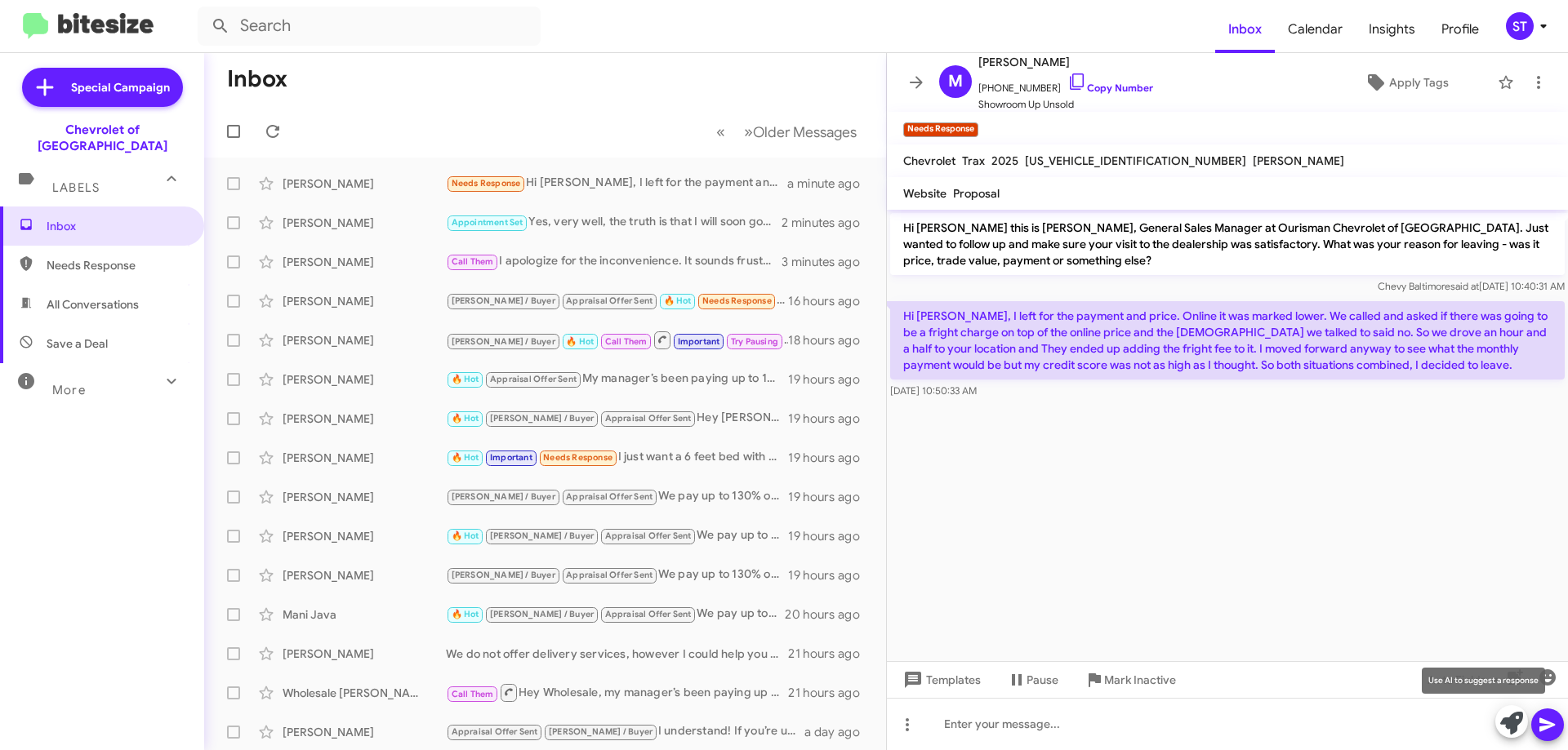
click at [1514, 731] on icon at bounding box center [1512, 723] width 23 height 23
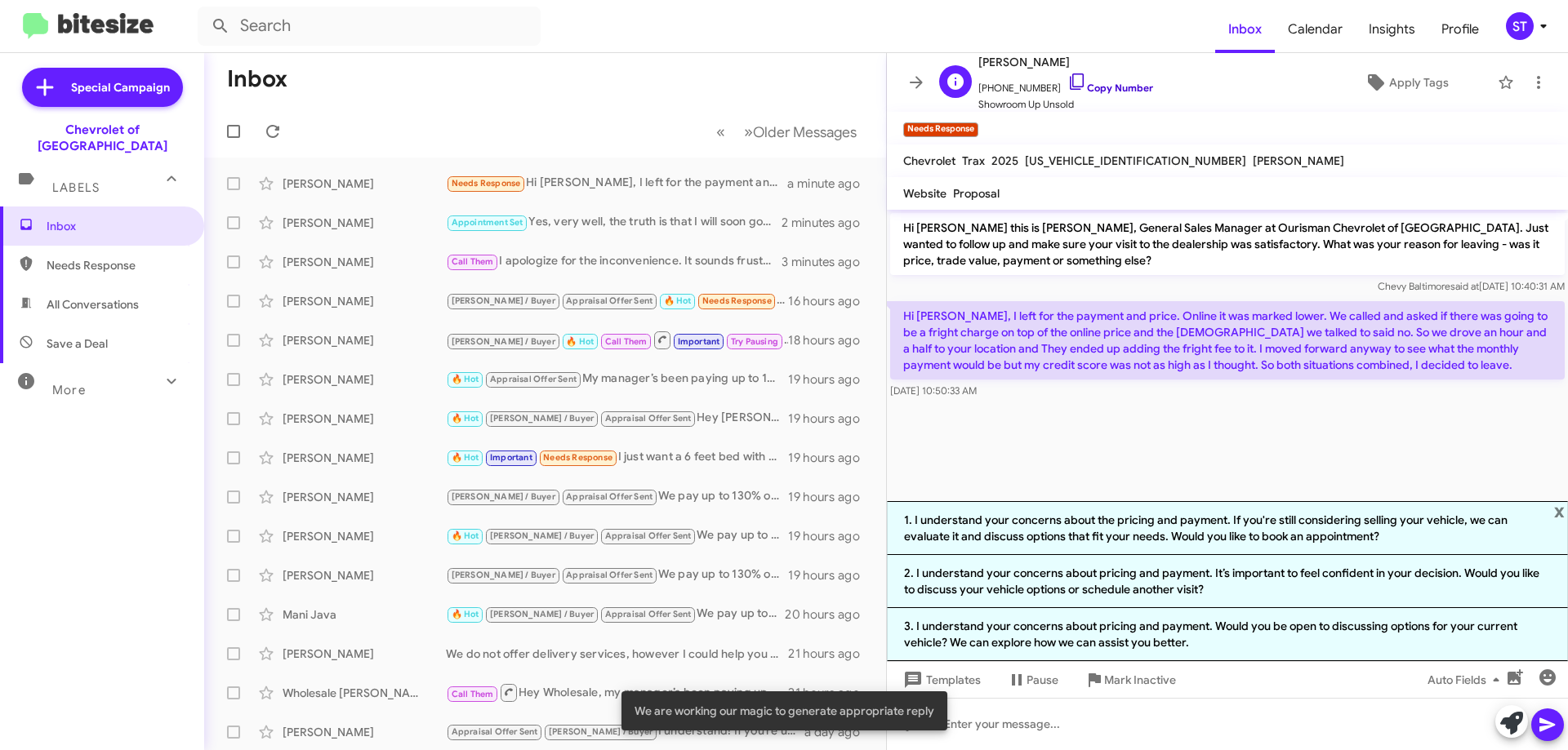
click at [1067, 77] on icon at bounding box center [1077, 82] width 20 height 20
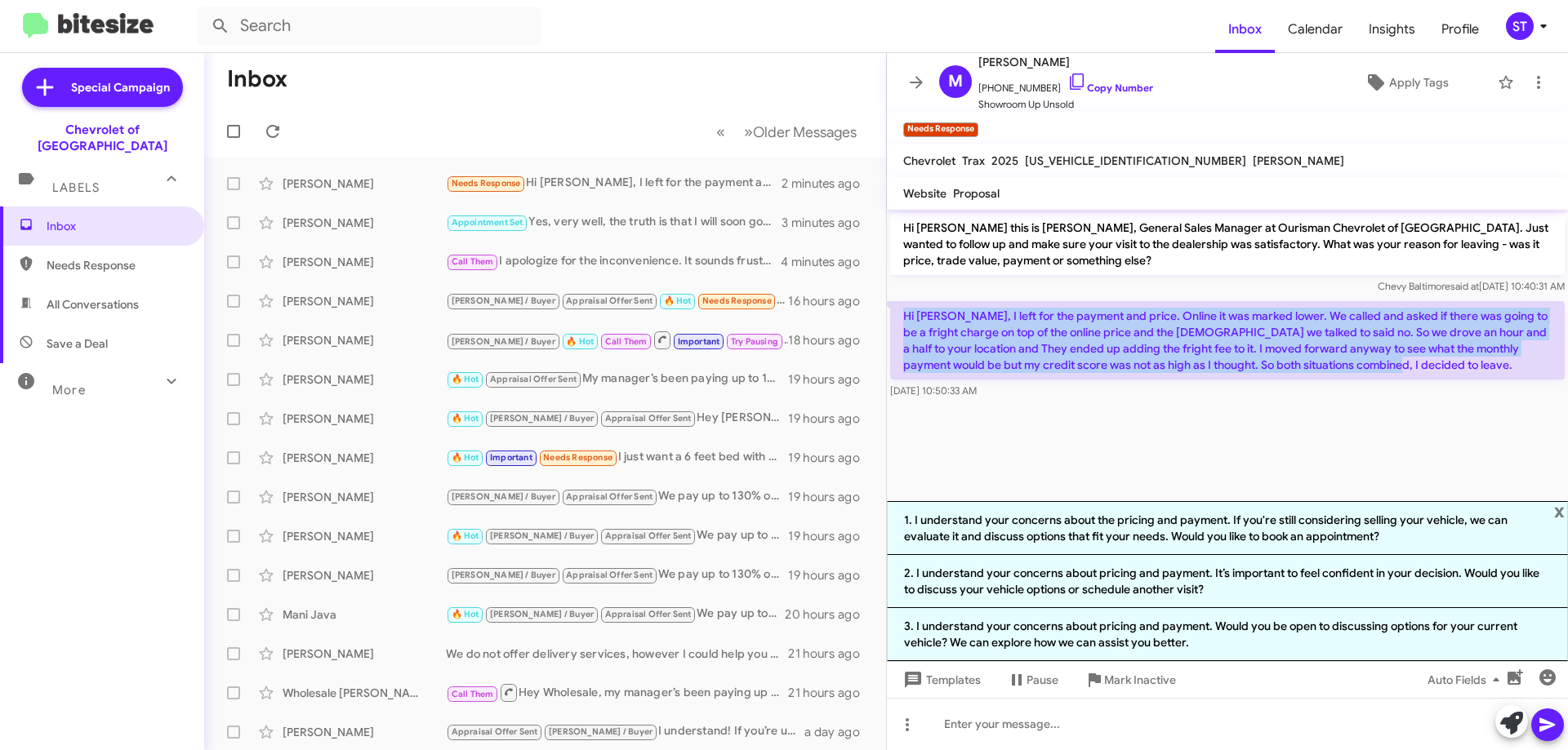
drag, startPoint x: 903, startPoint y: 317, endPoint x: 1412, endPoint y: 366, distance: 511.4
click at [1412, 366] on p "Hi Blake, I left for the payment and price. Online it was marked lower. We call…" at bounding box center [1227, 341] width 674 height 78
copy p "Hi Blake, I left for the payment and price. Online it was marked lower. We call…"
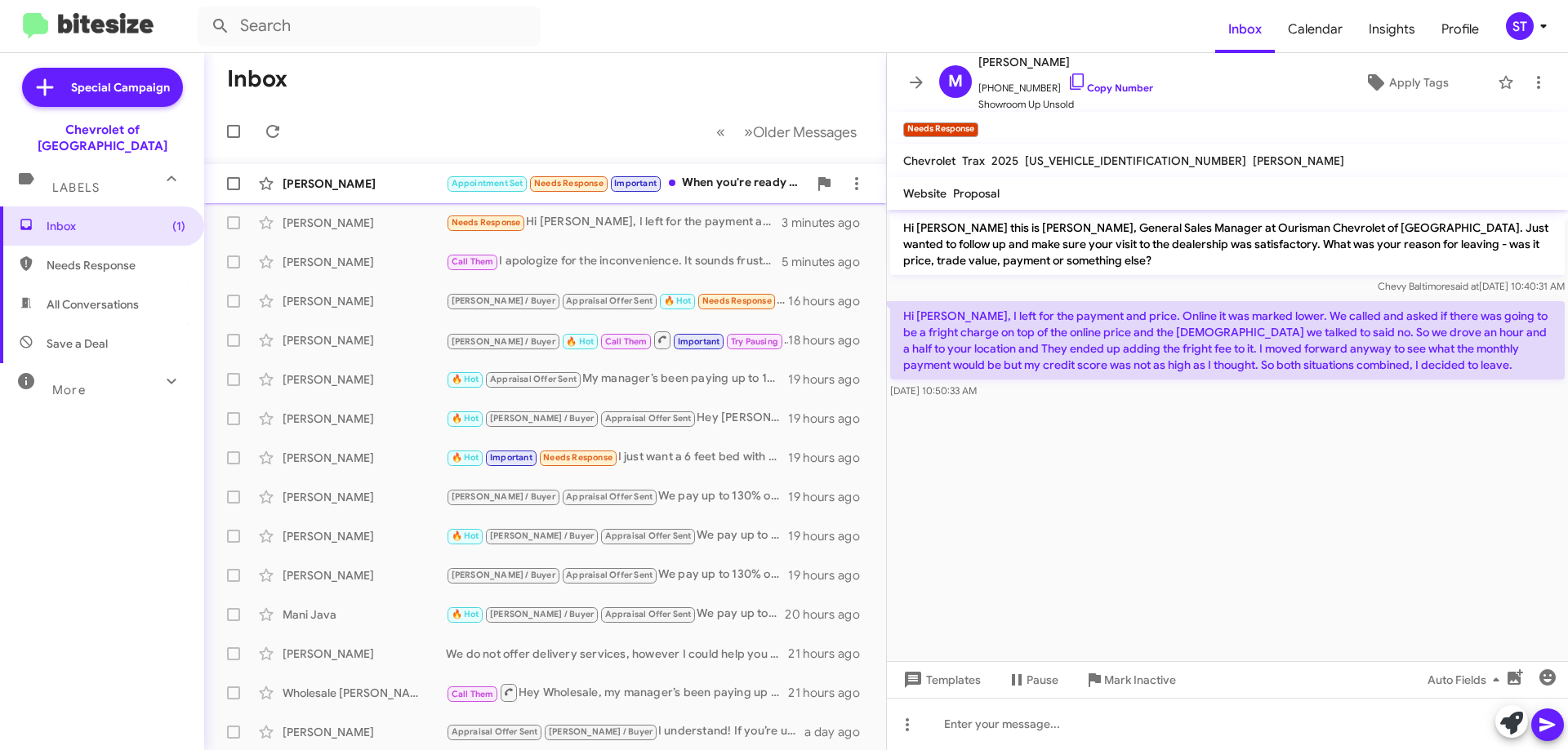
click at [717, 184] on div "Appointment Set Needs Response Important When you're ready to explore other opt…" at bounding box center [627, 183] width 362 height 19
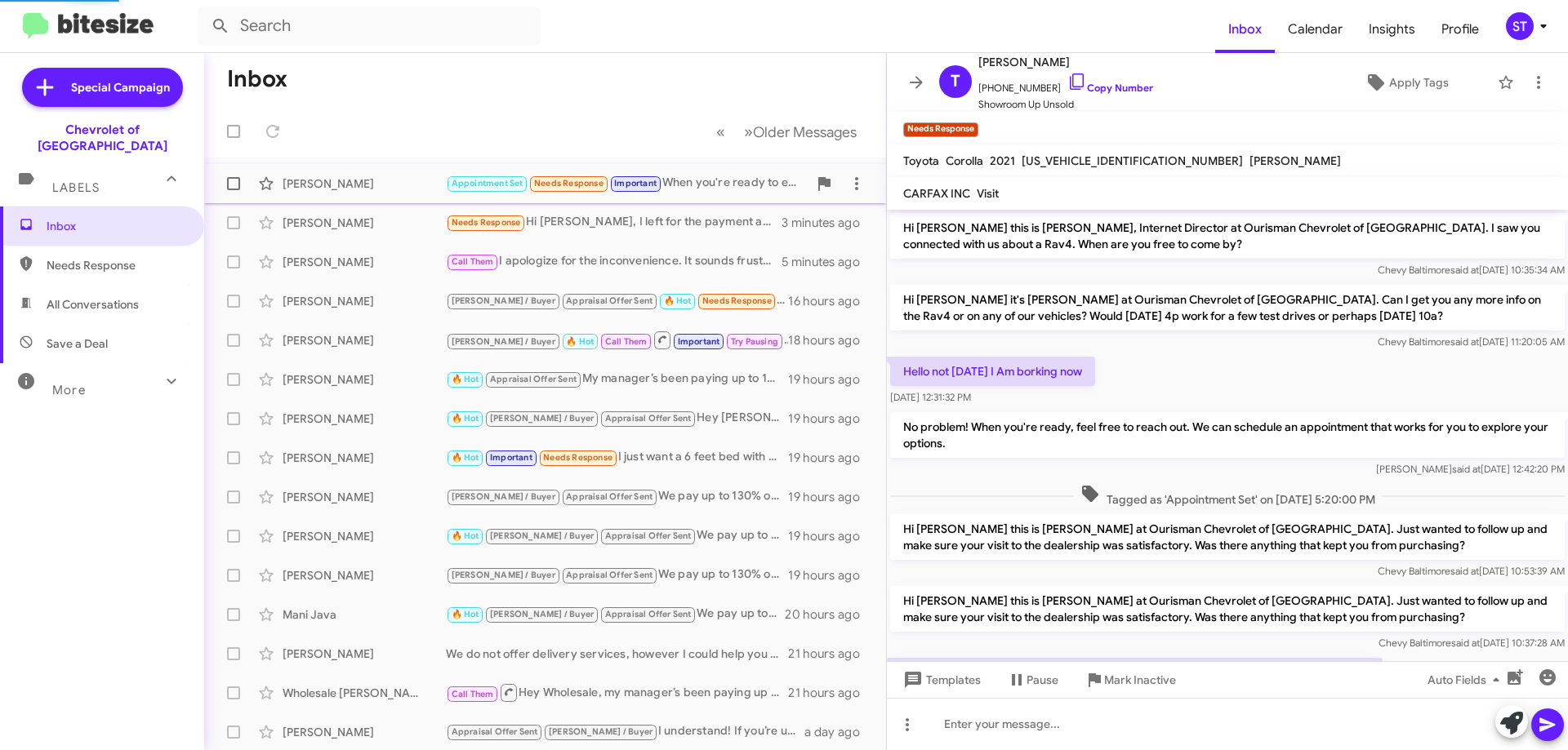
scroll to position [336, 0]
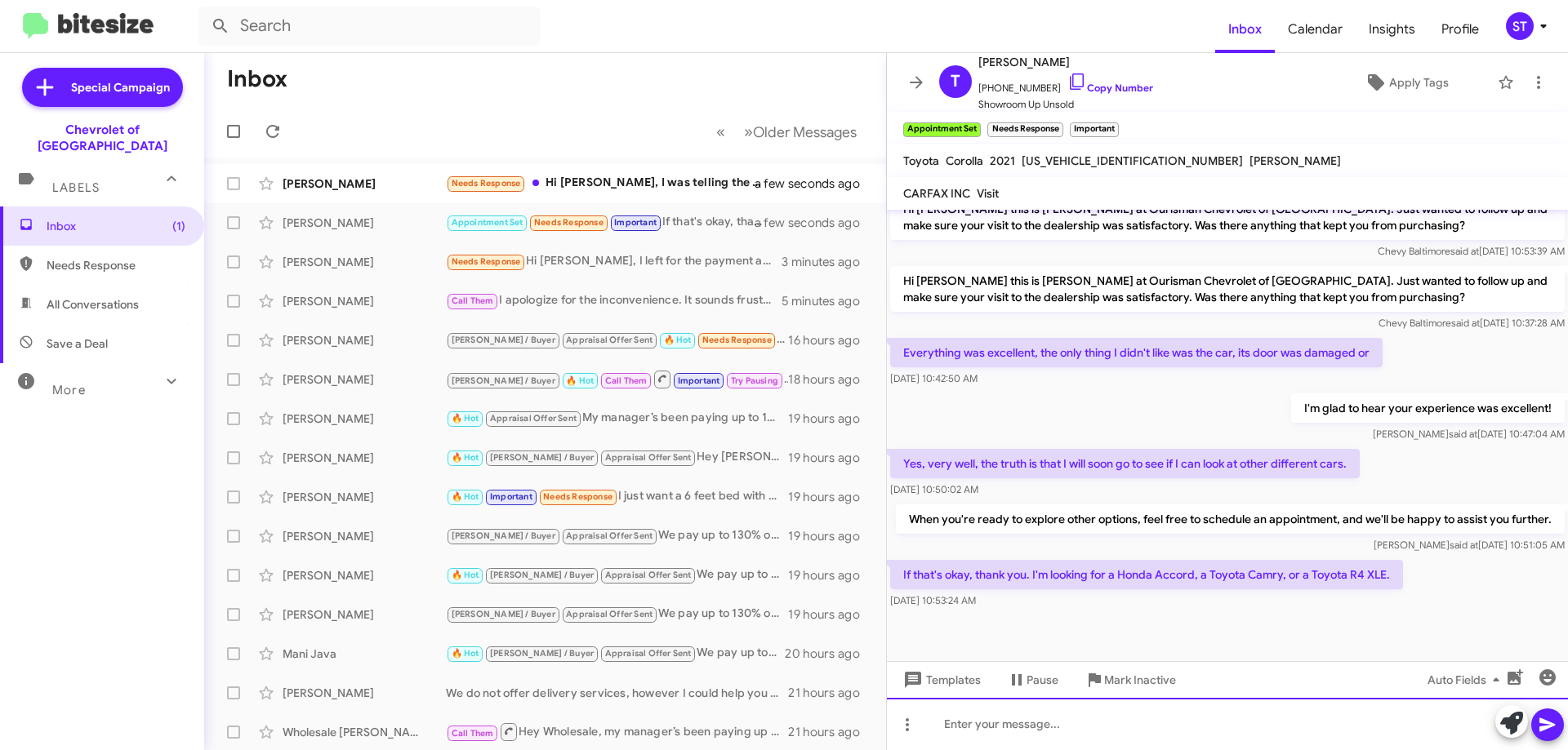
click at [987, 743] on div at bounding box center [1226, 724] width 681 height 52
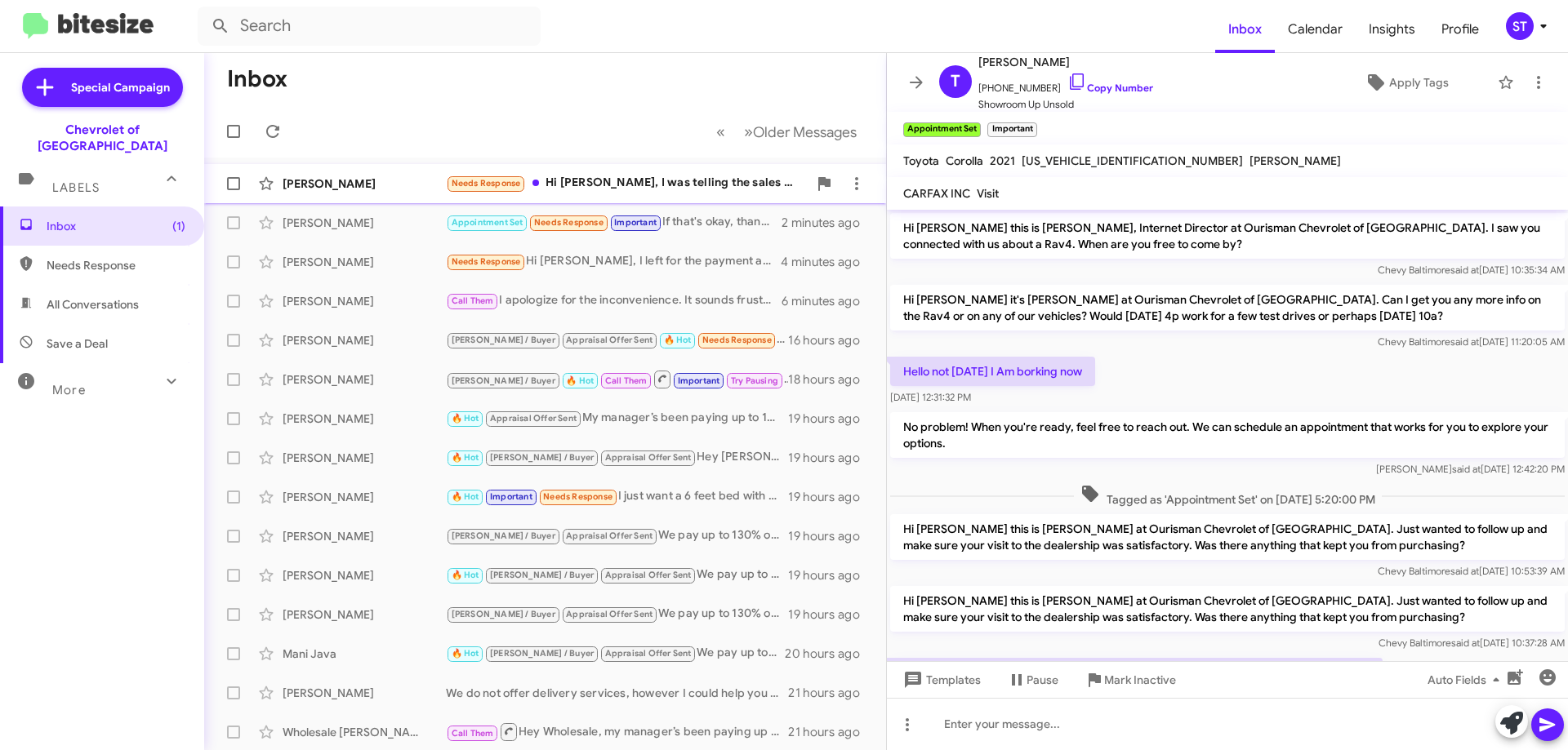
click at [625, 186] on div "Needs Response Hi Blake, I was telling the sales manager I spoke with during ou…" at bounding box center [627, 183] width 362 height 19
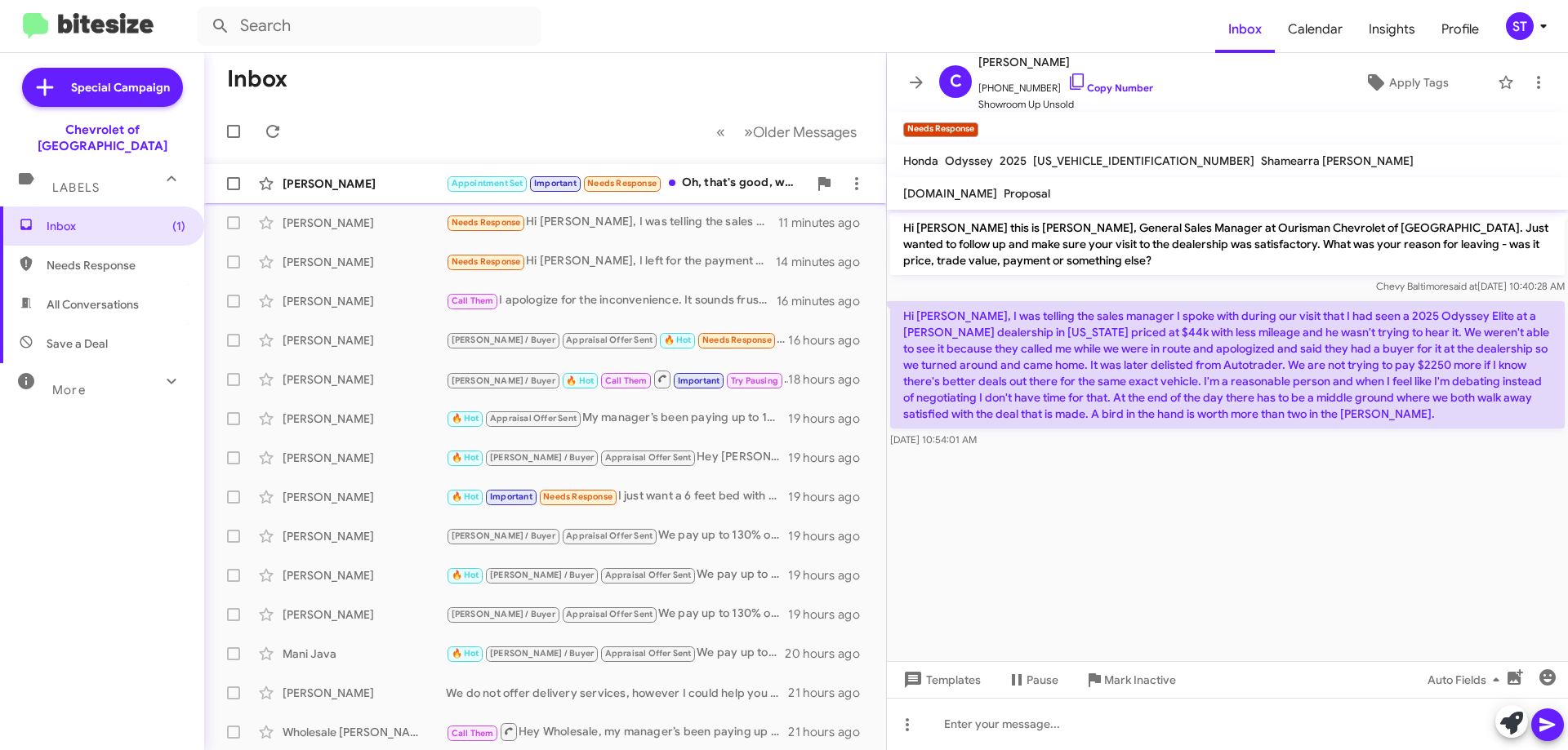
click at [741, 189] on div "Appointment Set Important Needs Response Oh, that's good, what color, how many …" at bounding box center [627, 183] width 362 height 19
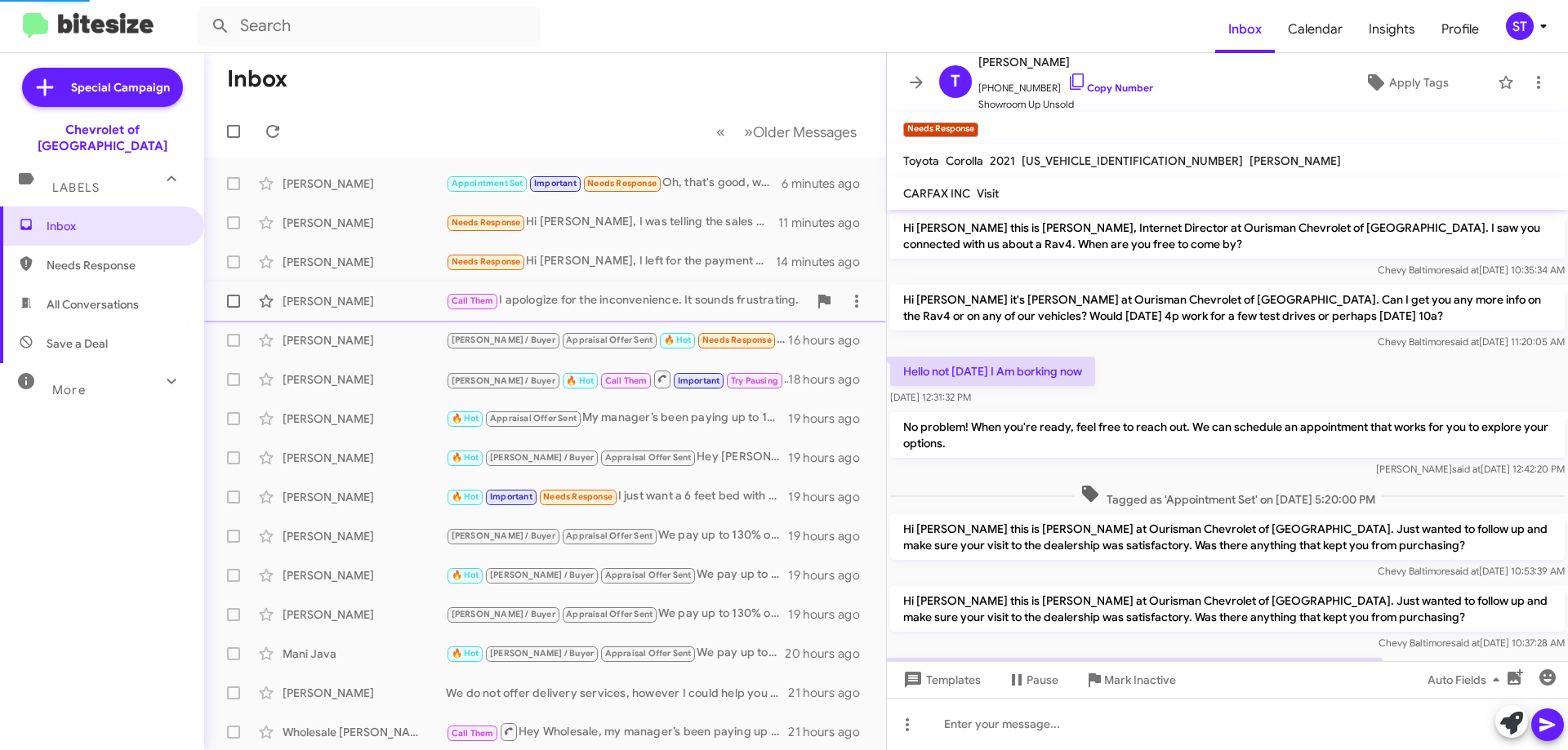
scroll to position [455, 0]
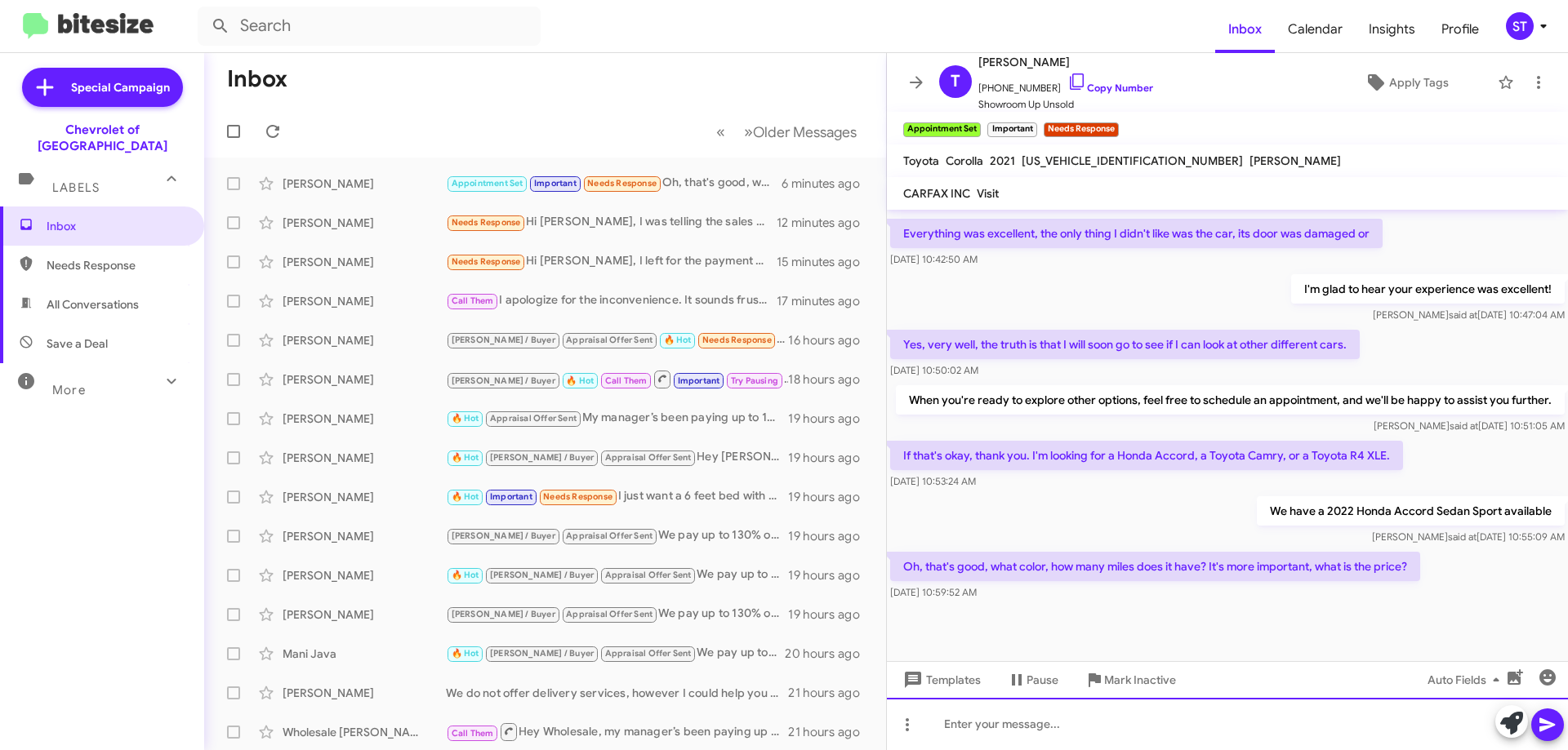
click at [1020, 720] on div at bounding box center [1226, 724] width 681 height 52
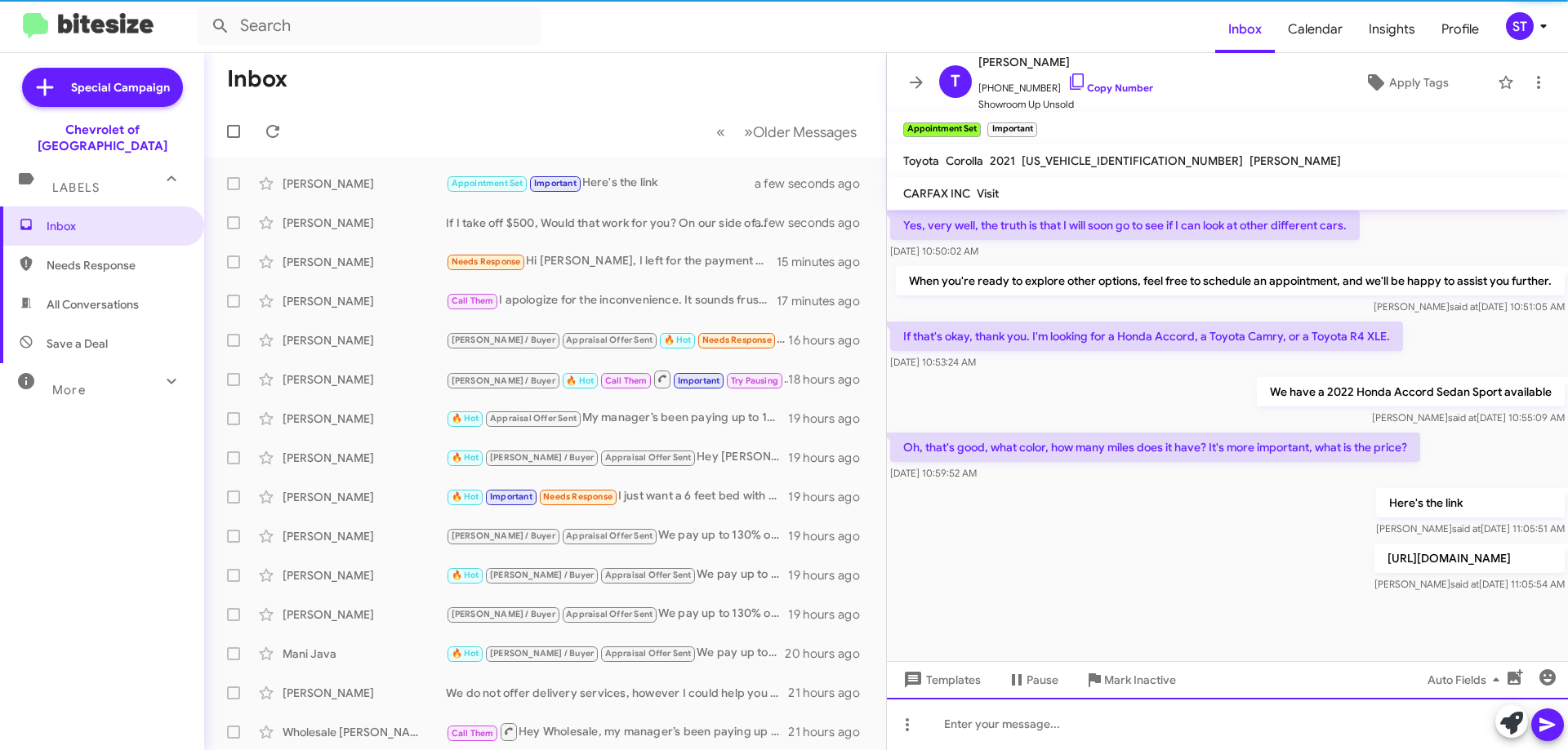
scroll to position [591, 0]
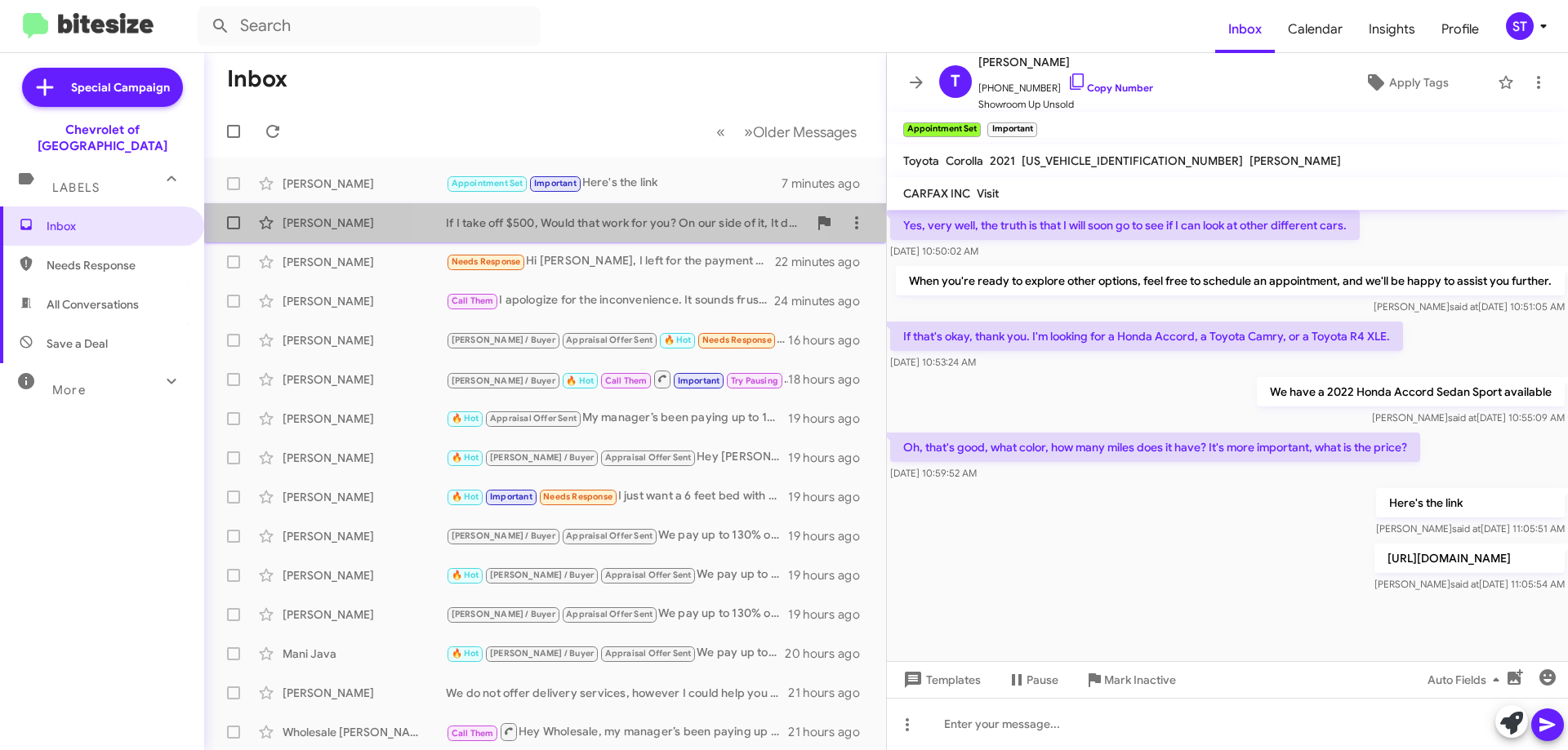
click at [572, 225] on div "If I take off $500, Would that work for you? On our side of it, It does not mak…" at bounding box center [627, 222] width 362 height 17
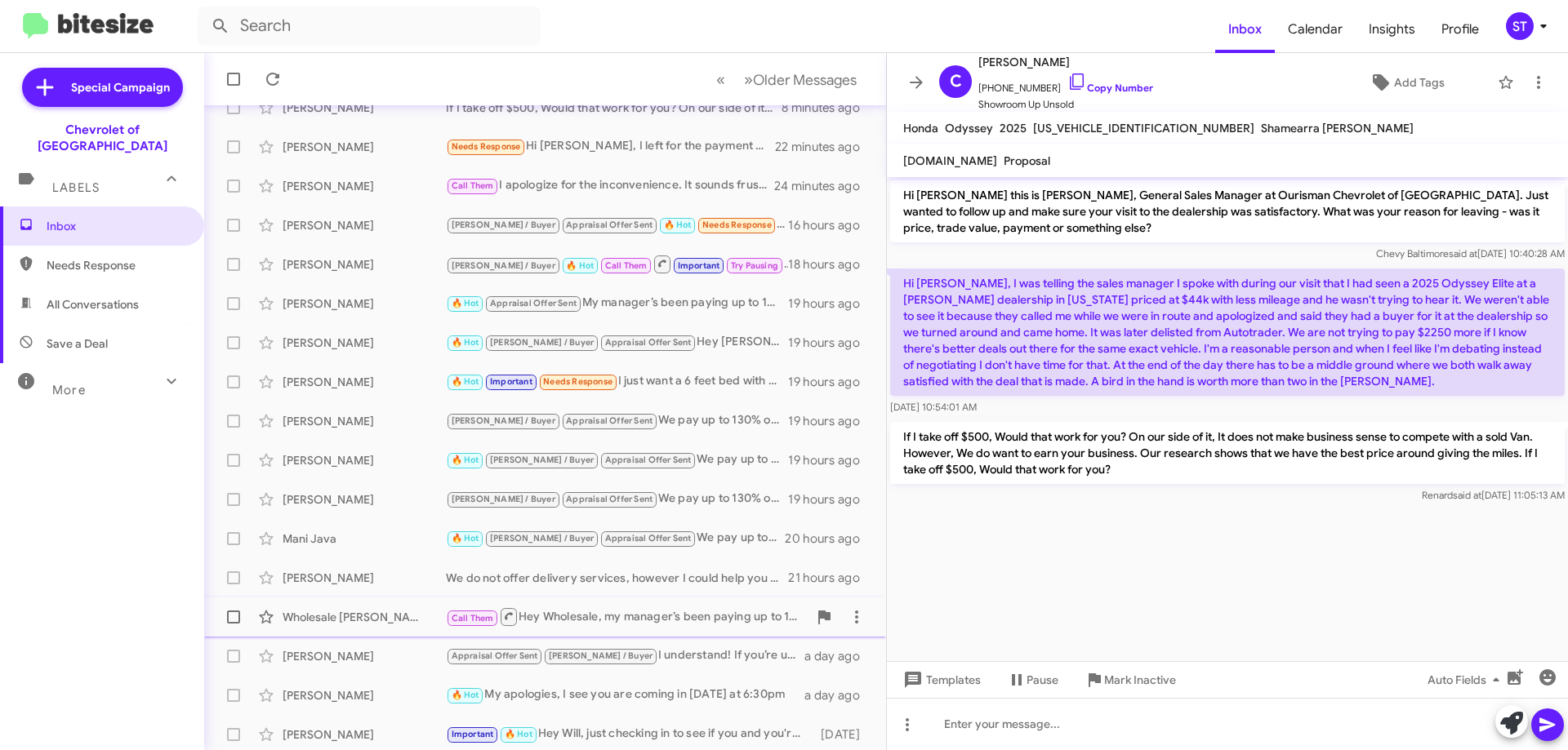
scroll to position [197, 0]
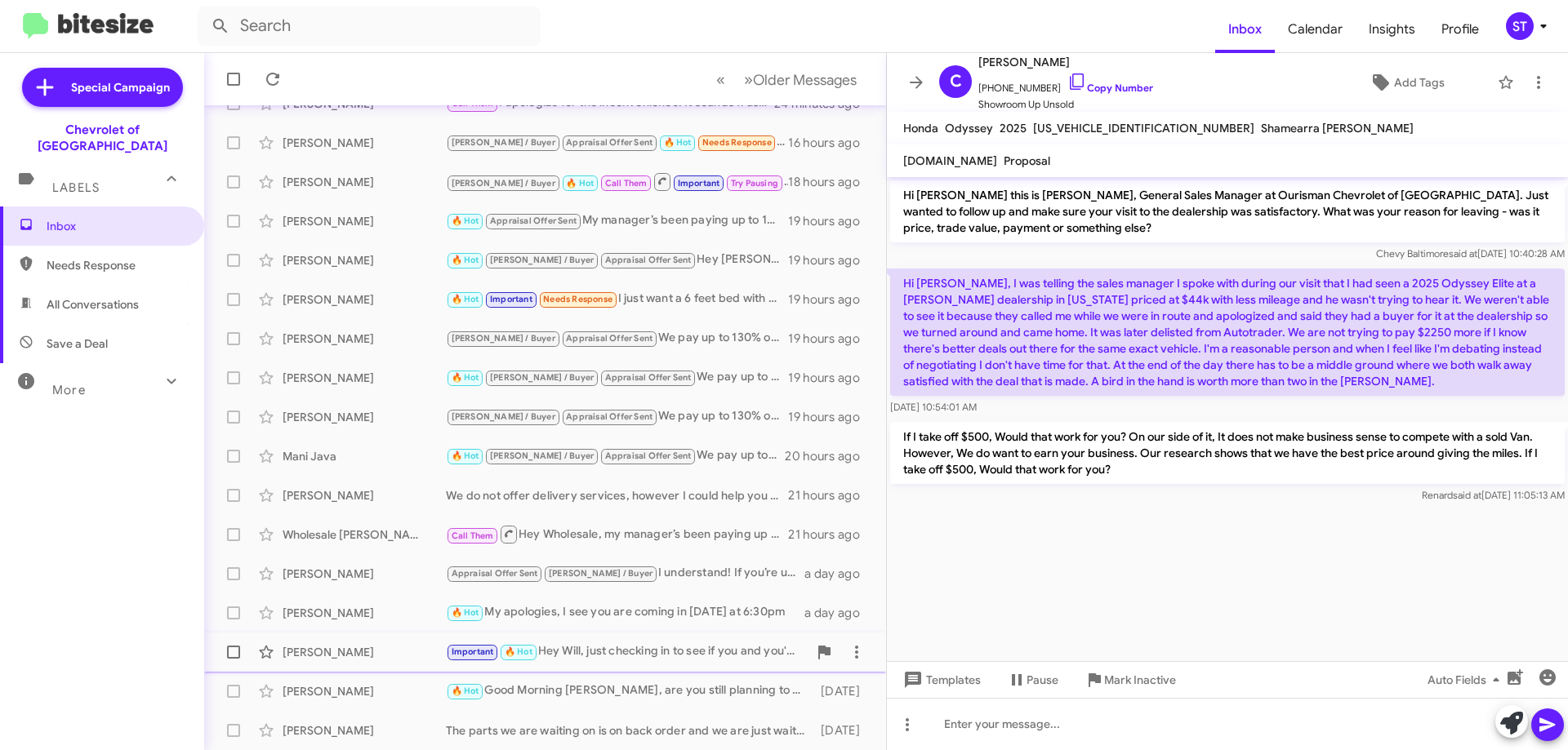
click at [647, 667] on div "Will Bevans Important 🔥 Hot Hey Will, just checking in to see if you and you're…" at bounding box center [545, 653] width 655 height 33
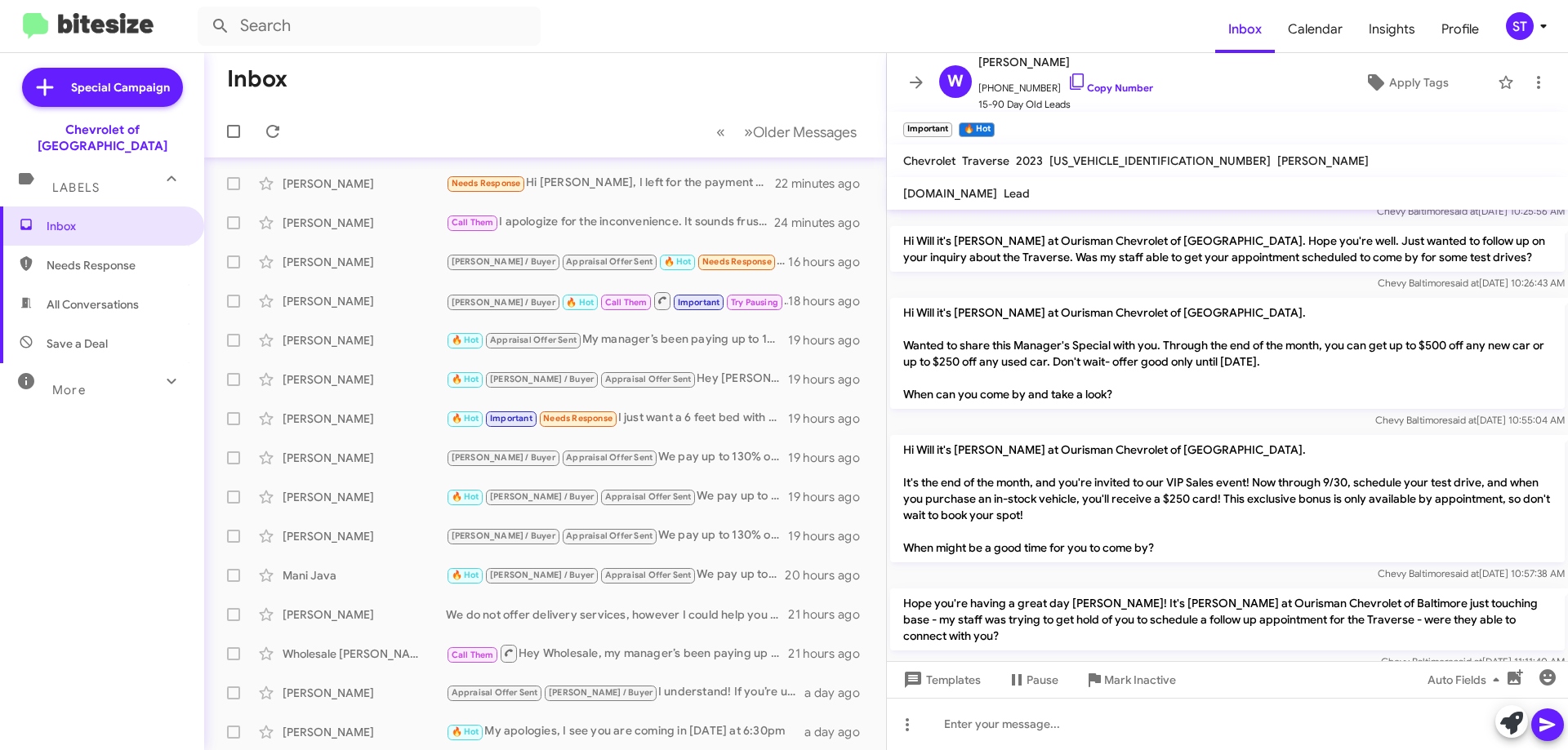
scroll to position [197, 0]
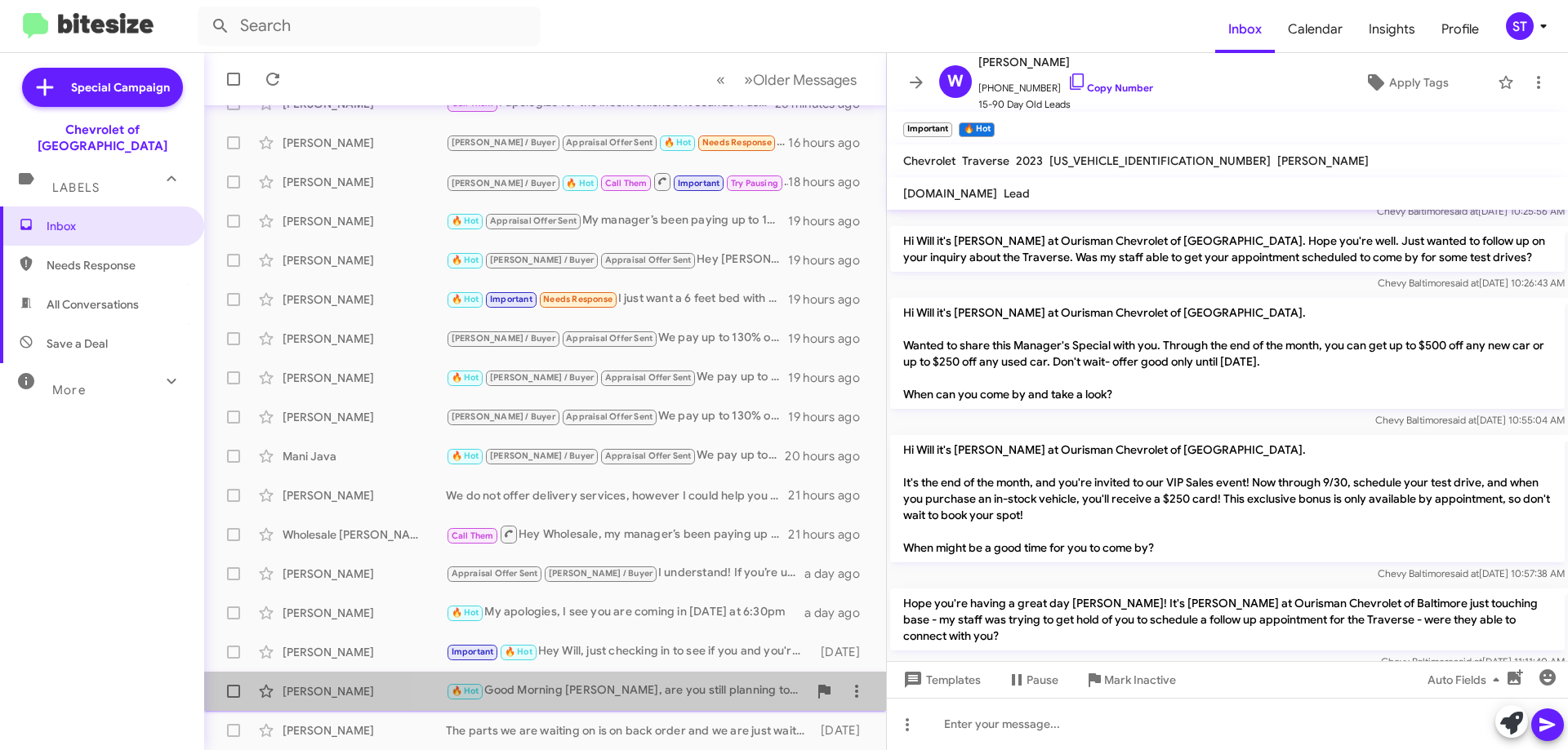
click at [687, 694] on div "🔥 Hot Good Morning Adrien, are you still planning to stop by this morning?" at bounding box center [627, 691] width 362 height 19
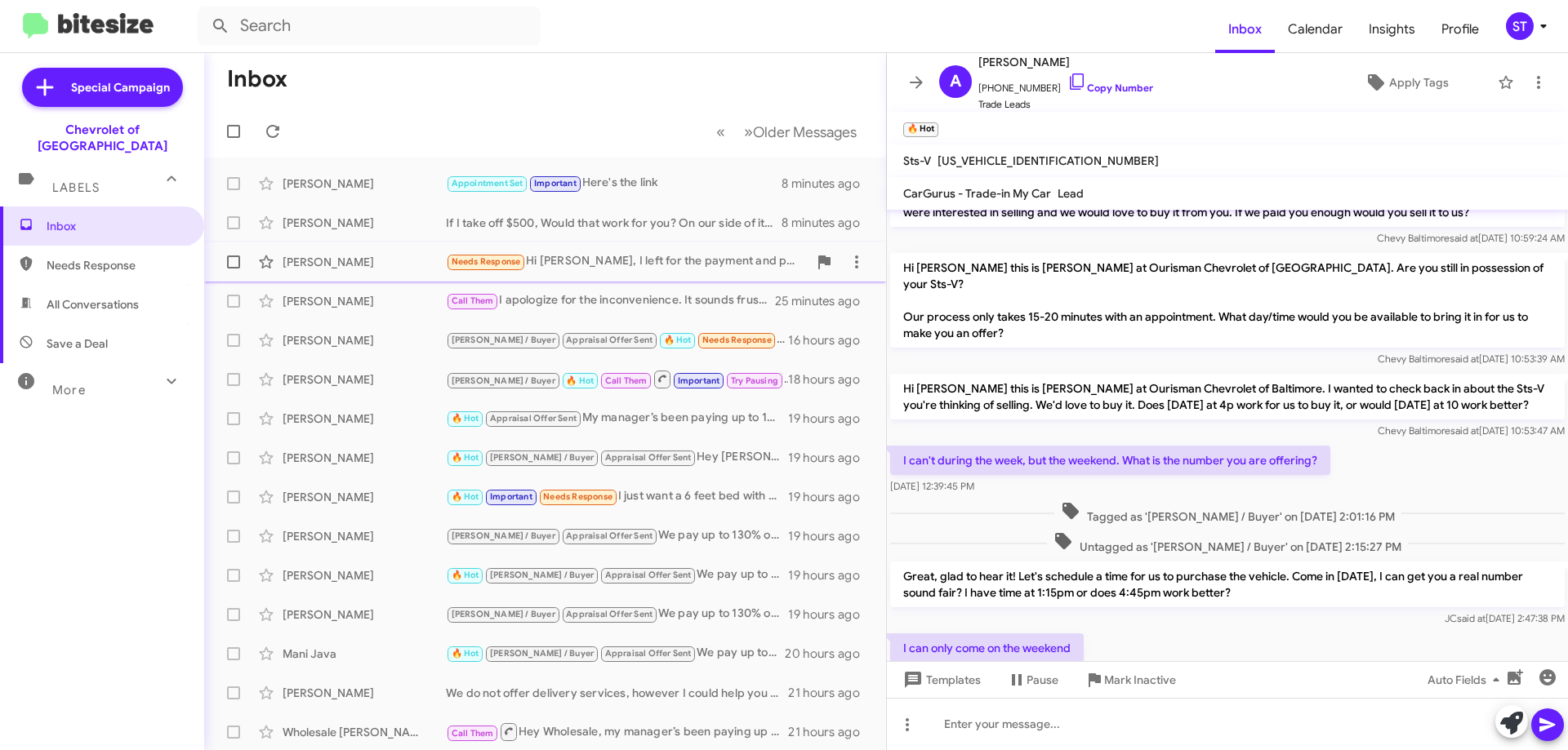
click at [693, 251] on div "Melissa Santiago Needs Response Hi Blake, I left for the payment and price. Onl…" at bounding box center [545, 262] width 655 height 33
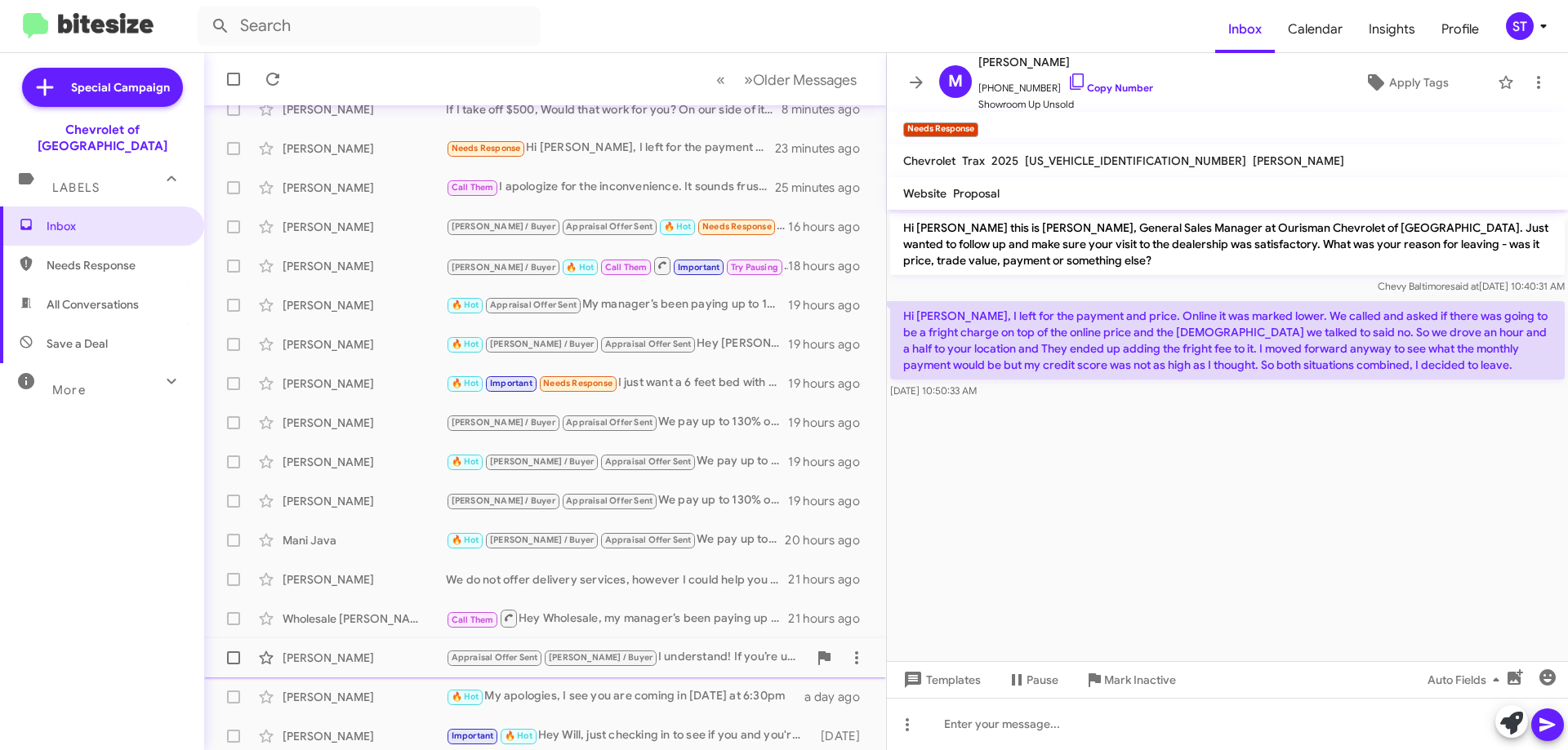
scroll to position [197, 0]
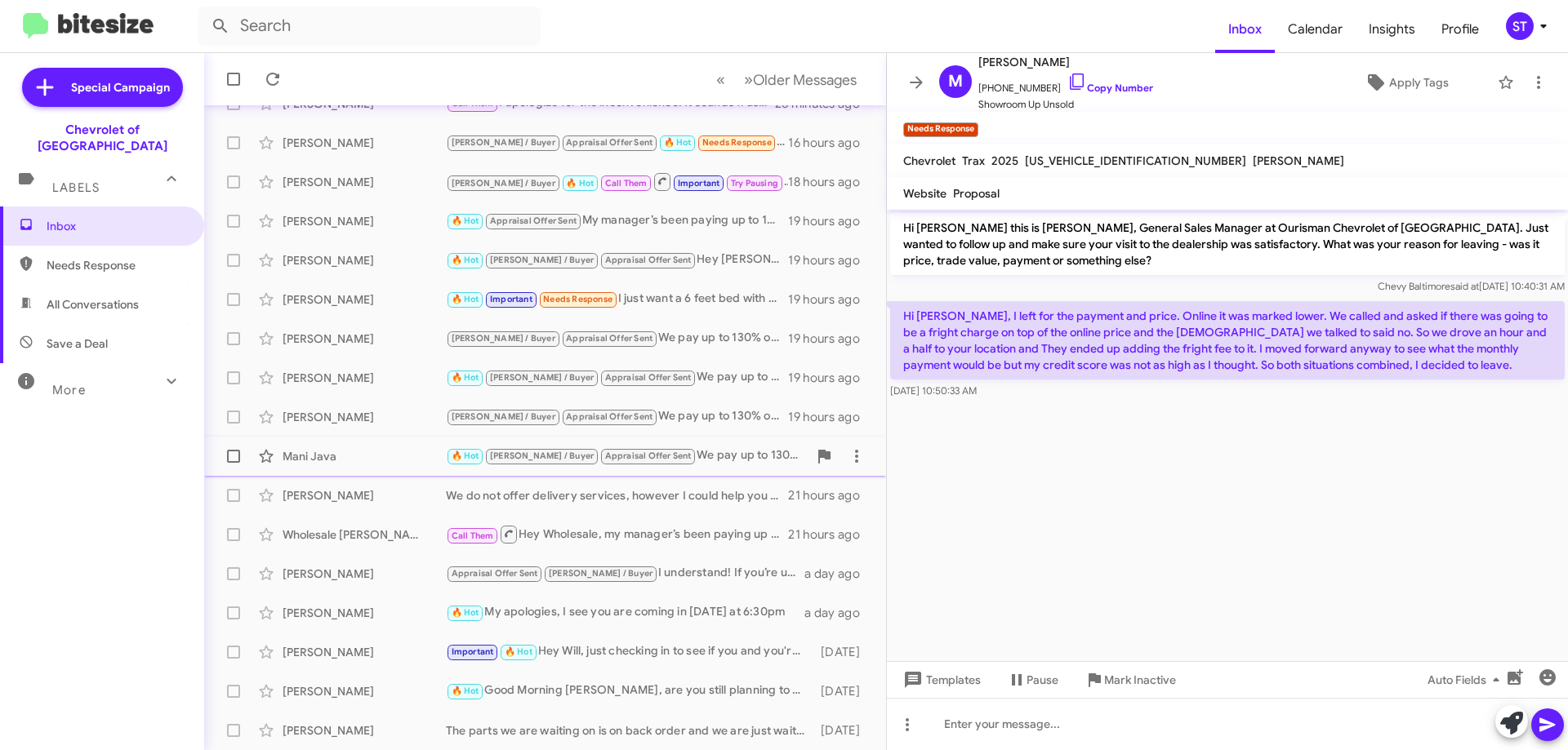
click at [699, 454] on div "🔥 Hot J.C. / Buyer Appraisal Offer Sent We pay up to 130% of KBB value! :) We n…" at bounding box center [627, 456] width 362 height 19
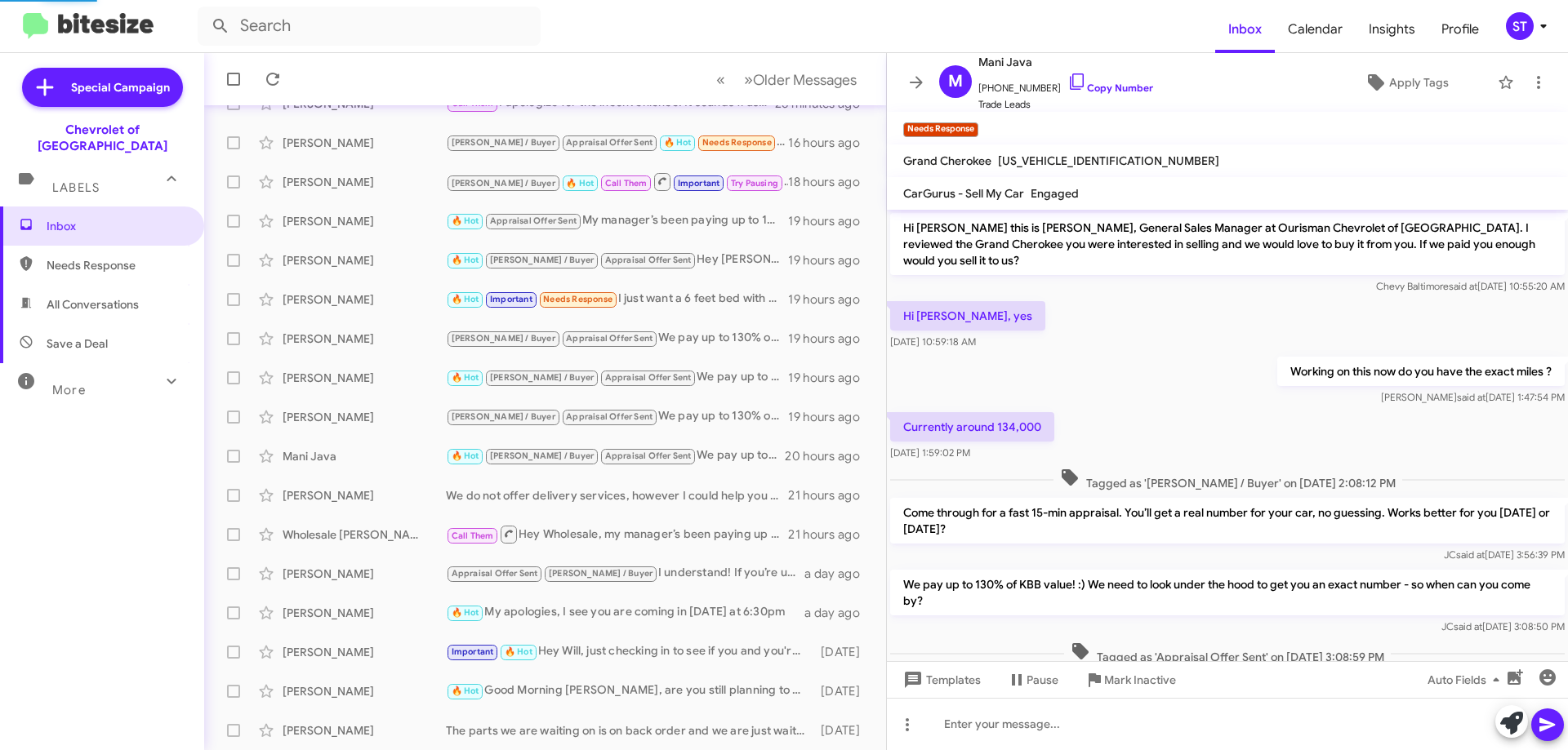
scroll to position [23, 0]
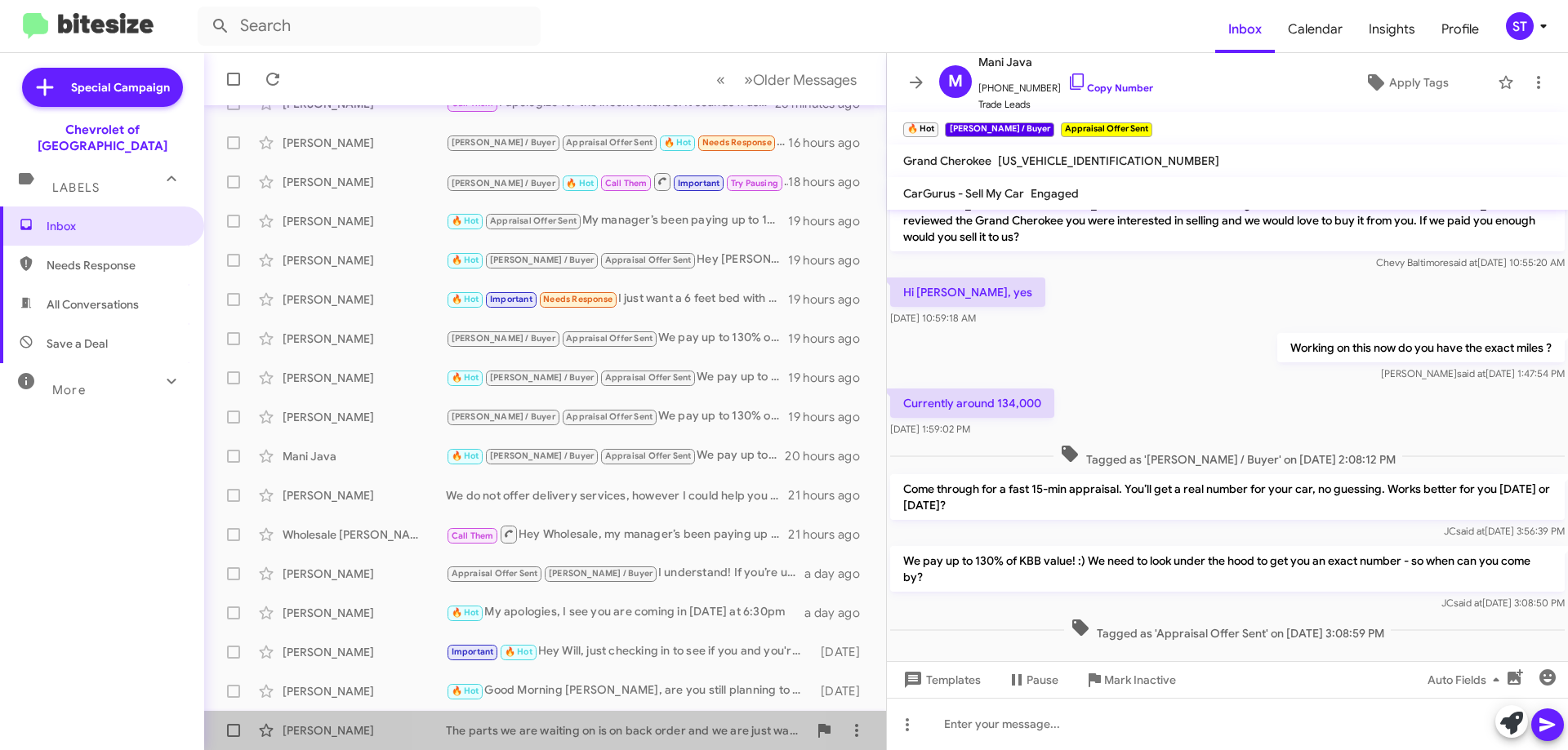
click at [630, 730] on div "The parts we are waiting on is on back order and we are just waiting for the pa…" at bounding box center [627, 730] width 362 height 17
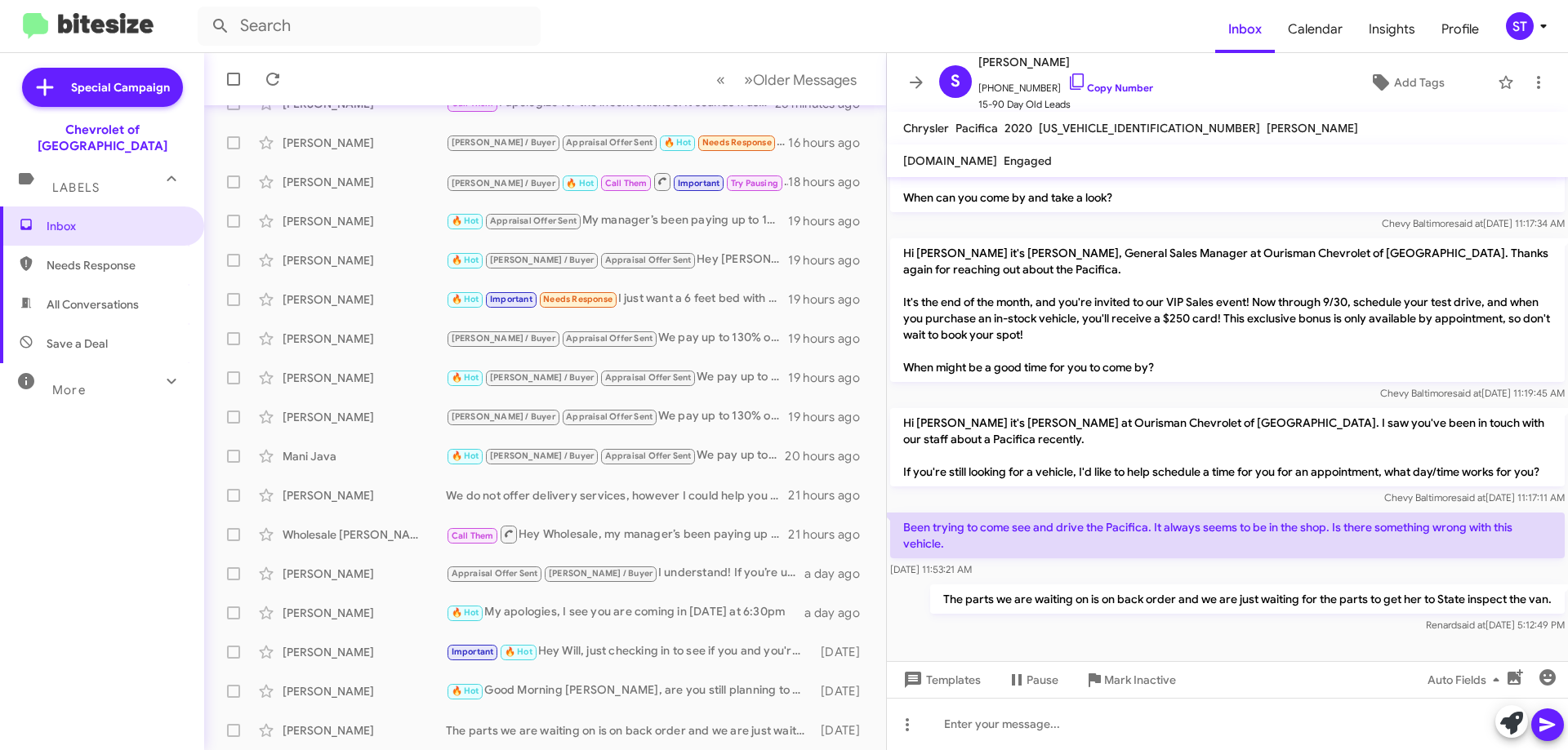
scroll to position [183, 0]
click at [744, 74] on span "»" at bounding box center [748, 79] width 9 height 20
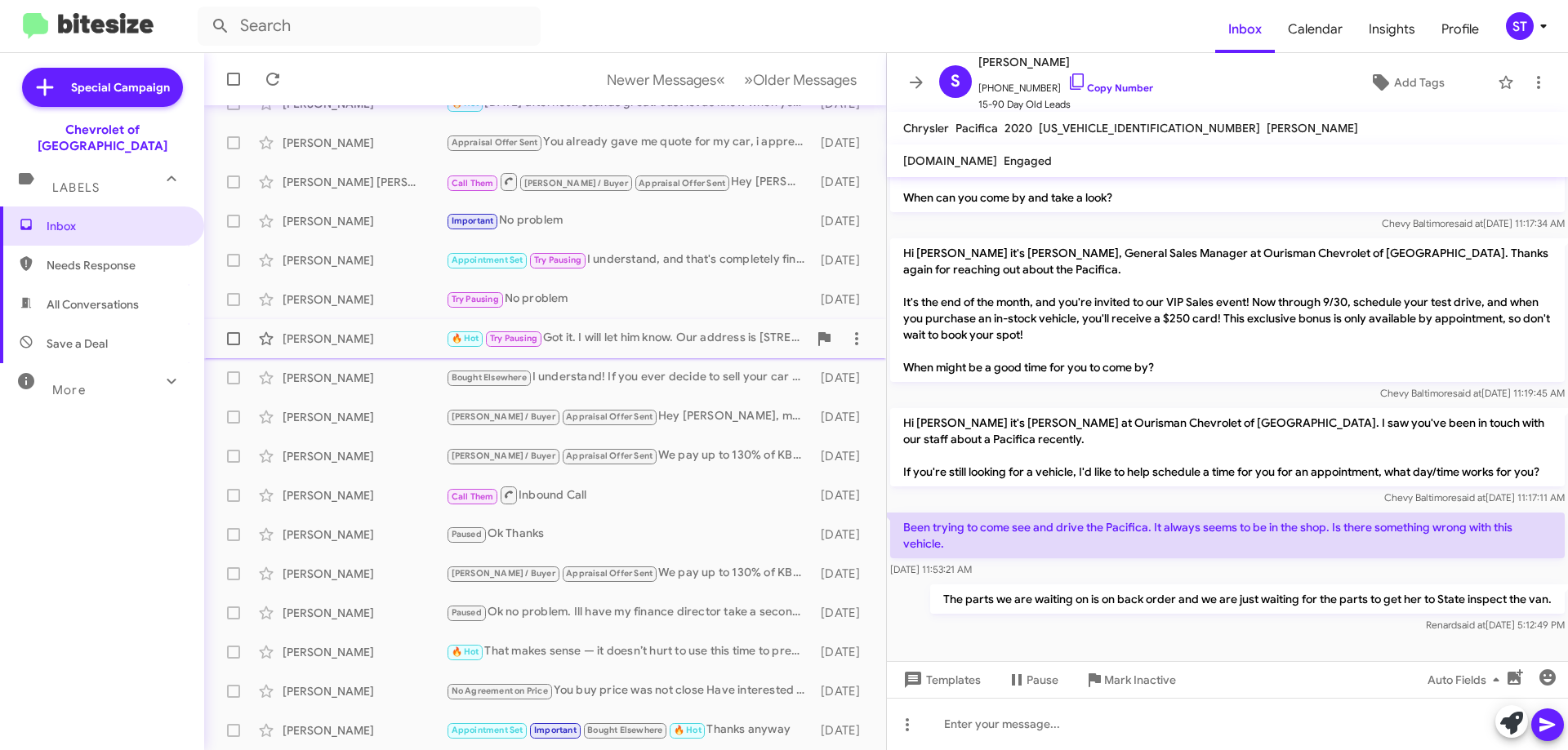
click at [664, 347] on div "🔥 Hot Try Pausing Got it. I will let him know. Our address is [STREET_ADDRESS]" at bounding box center [627, 339] width 362 height 19
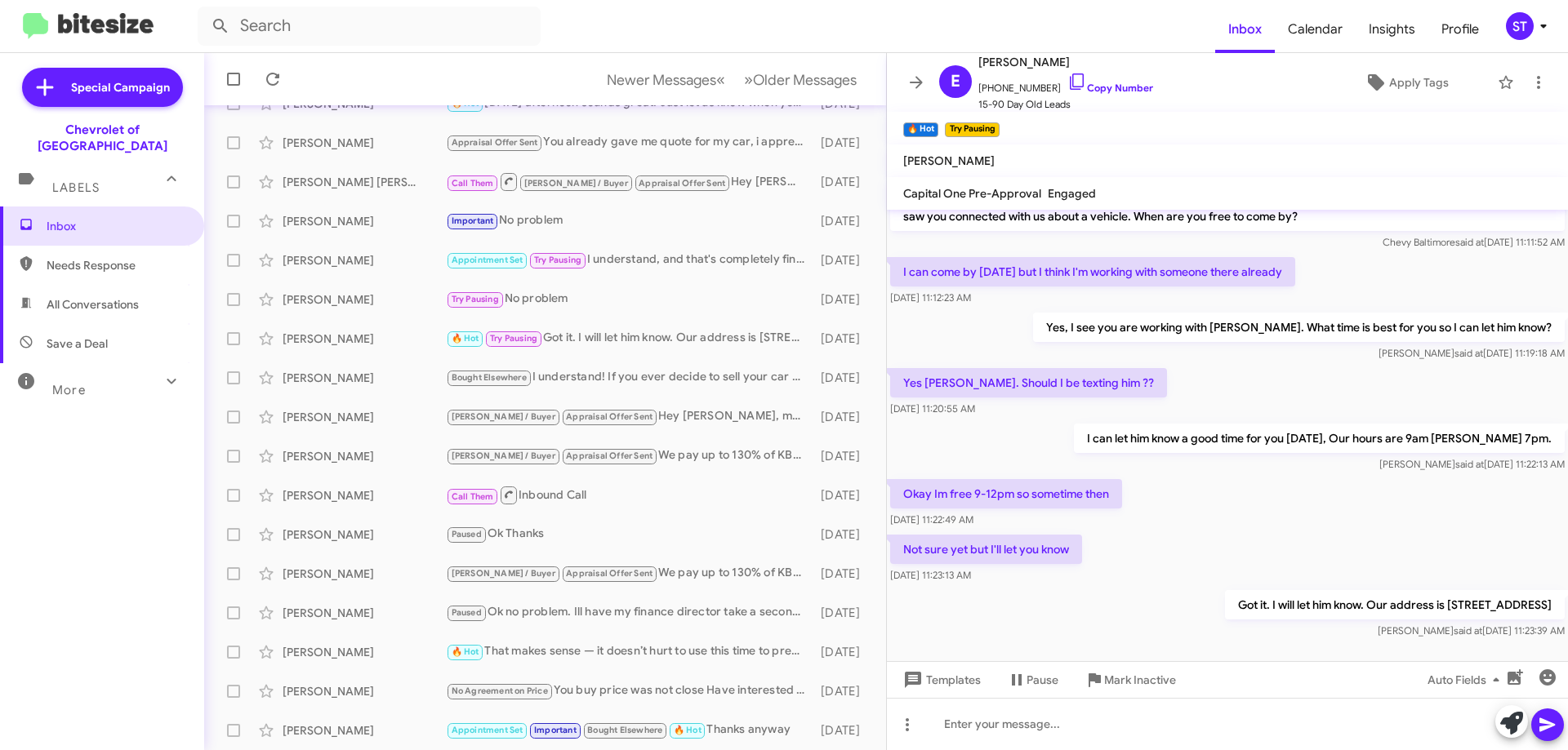
scroll to position [42, 0]
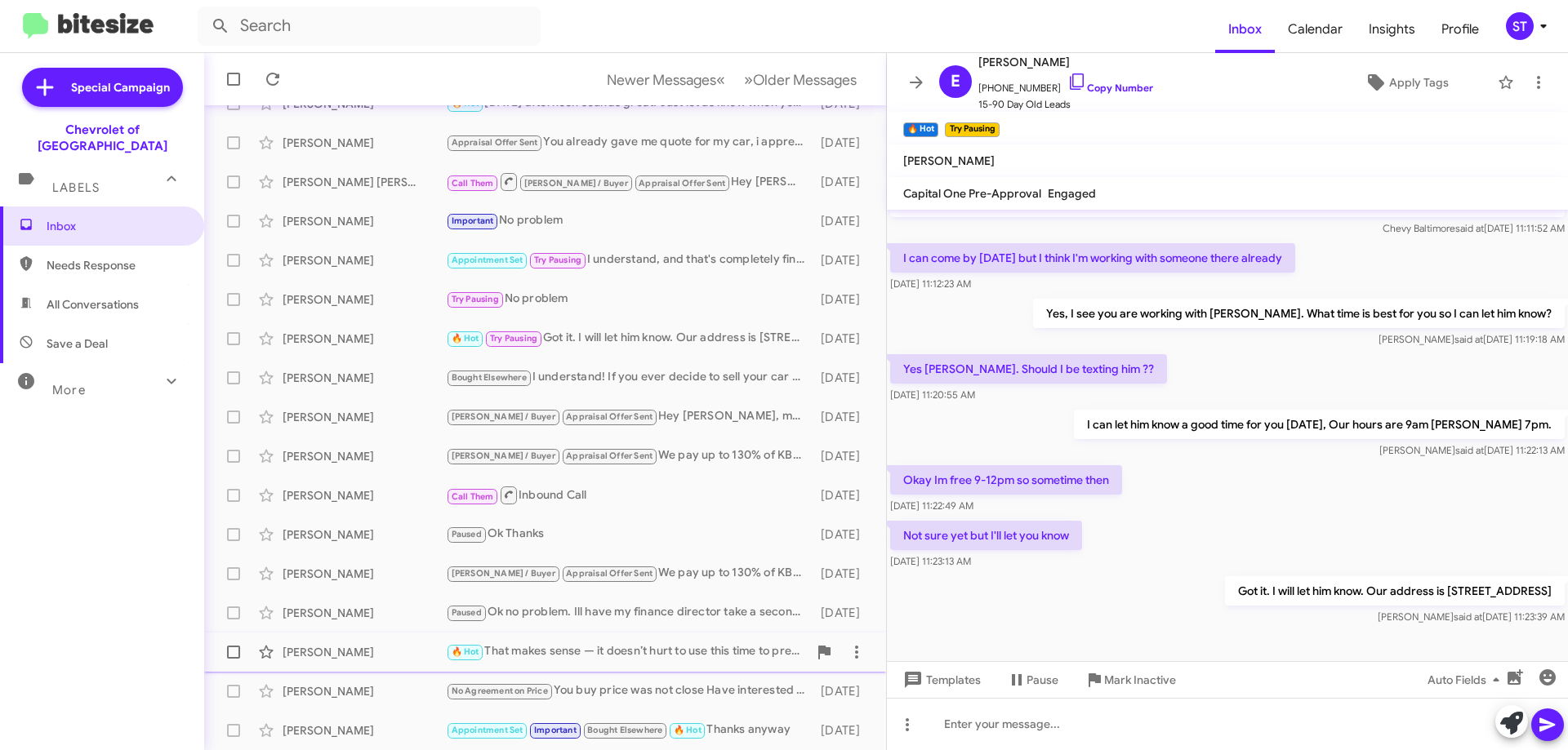
click at [611, 639] on div "Tirsa Jimenez 🔥 Hot That makes sense — it doesn’t hurt to use this time to prep…" at bounding box center [545, 653] width 655 height 33
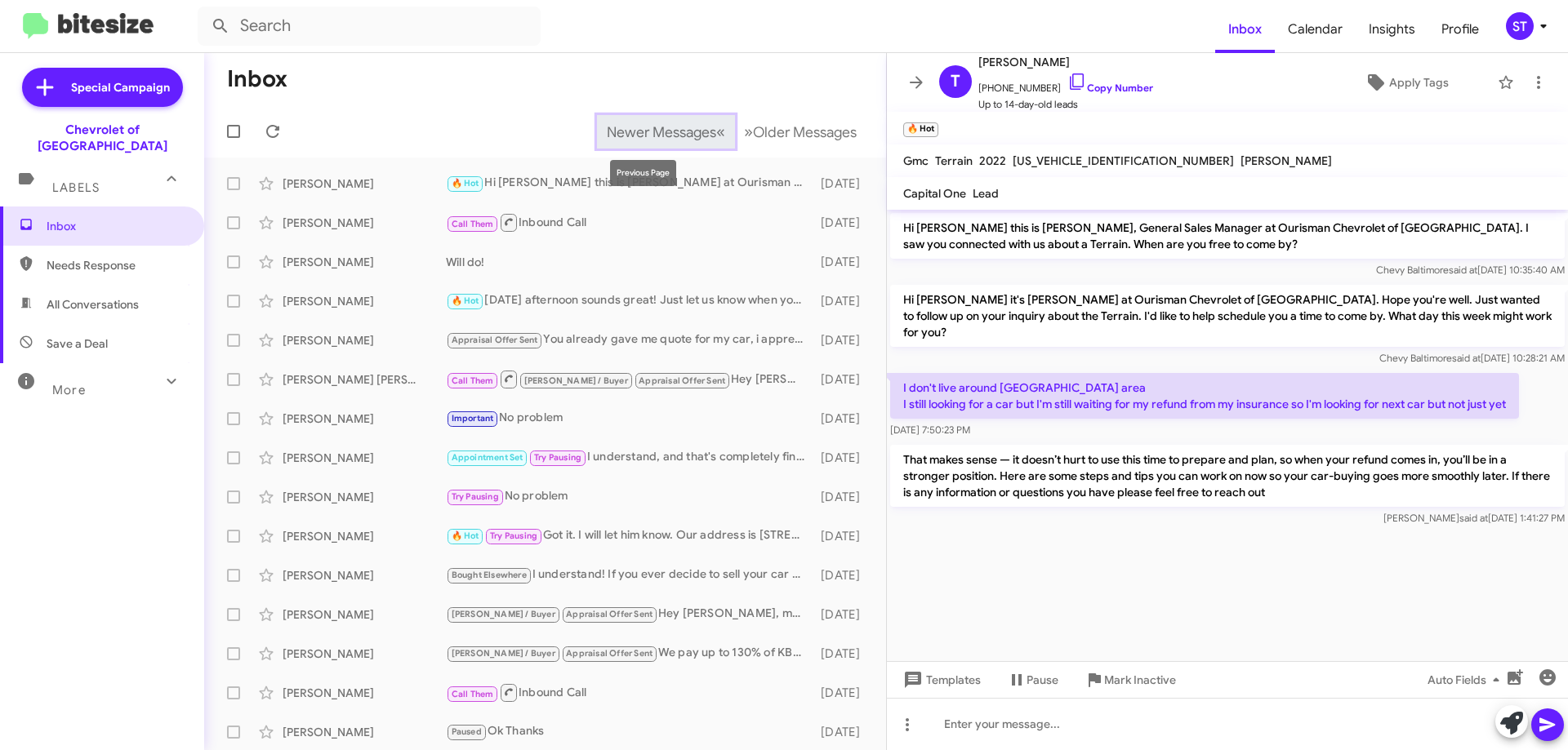
click at [716, 124] on span "«" at bounding box center [721, 131] width 9 height 20
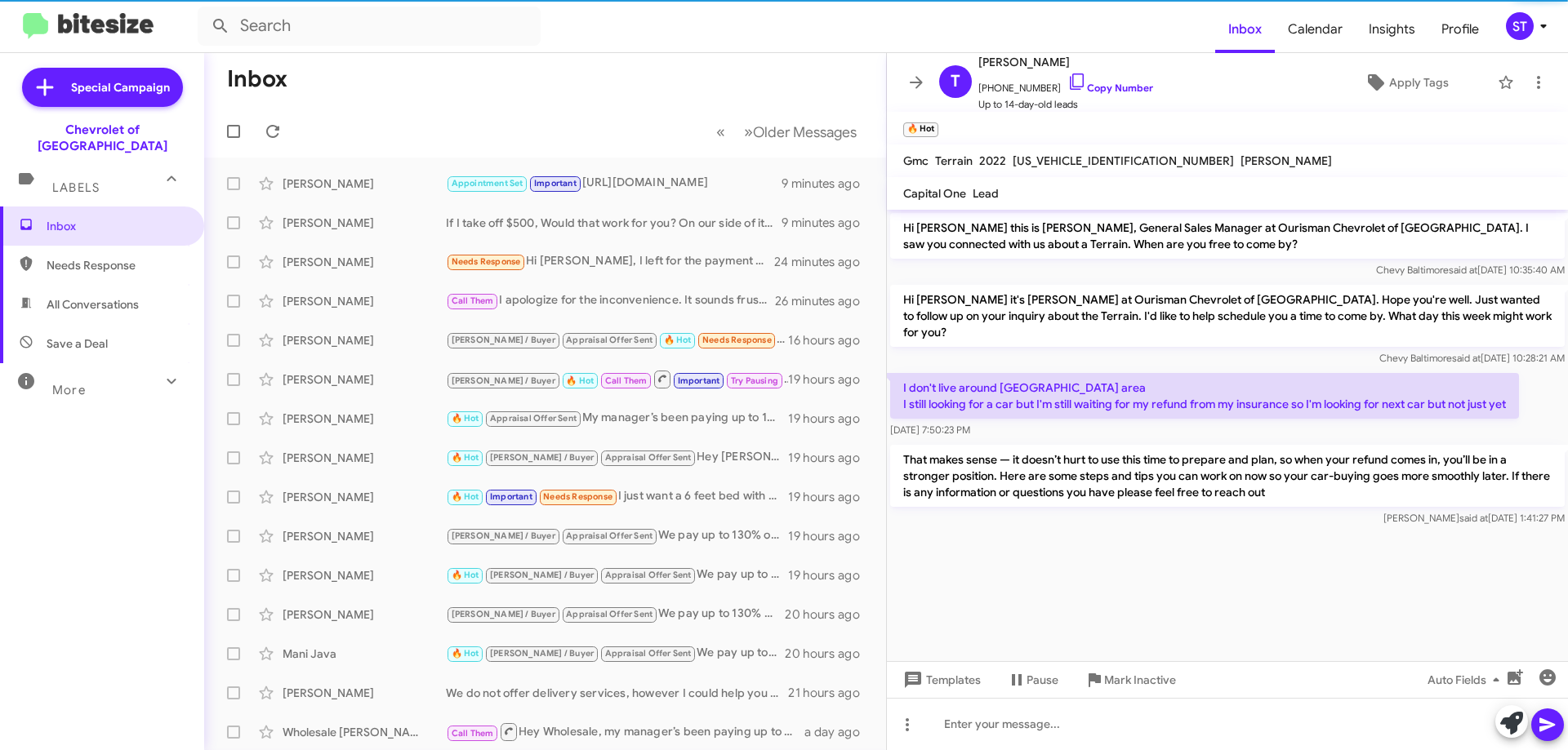
scroll to position [197, 0]
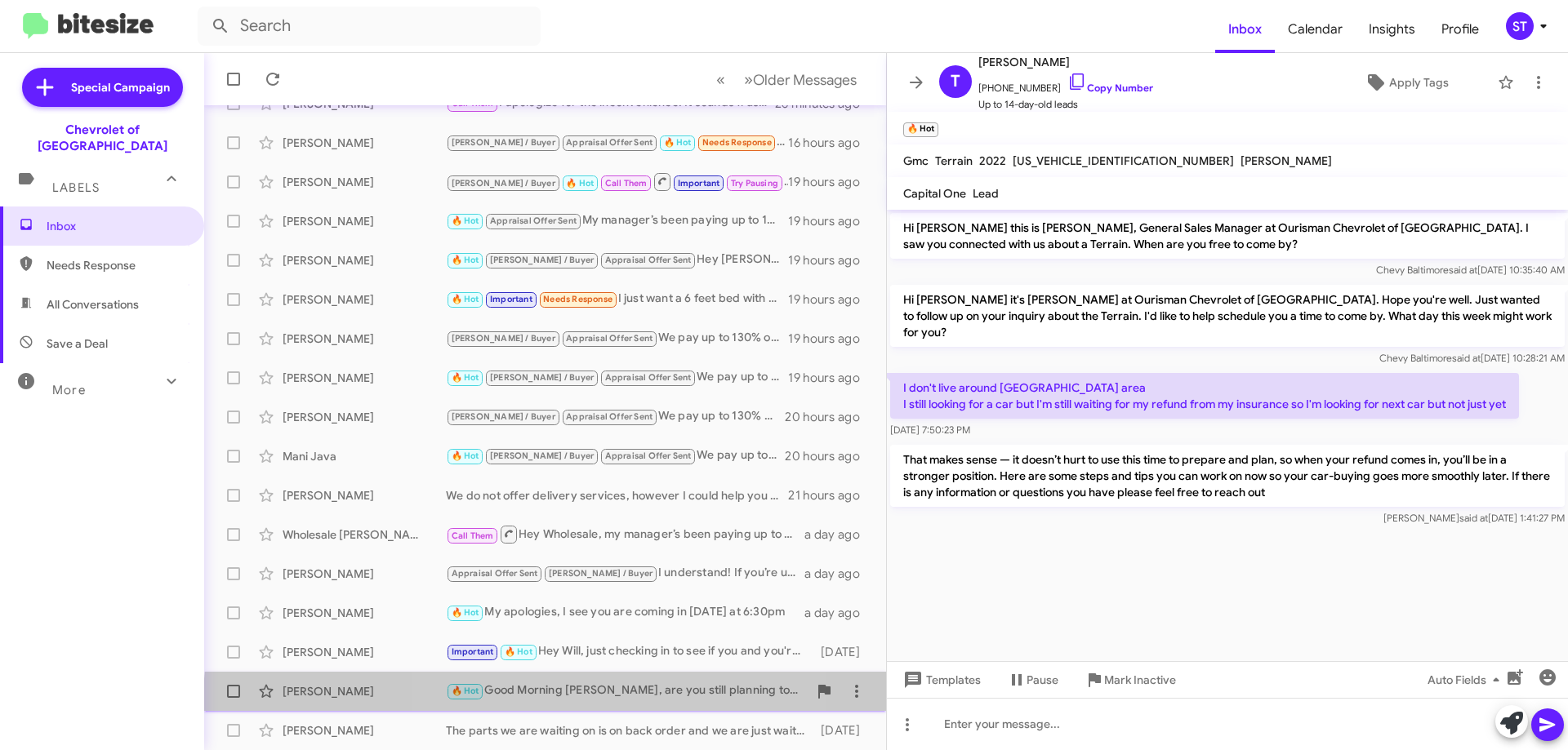
click at [594, 703] on div "Adrien Nkodo 🔥 Hot Good Morning Adrien, are you still planning to stop by this …" at bounding box center [545, 692] width 655 height 33
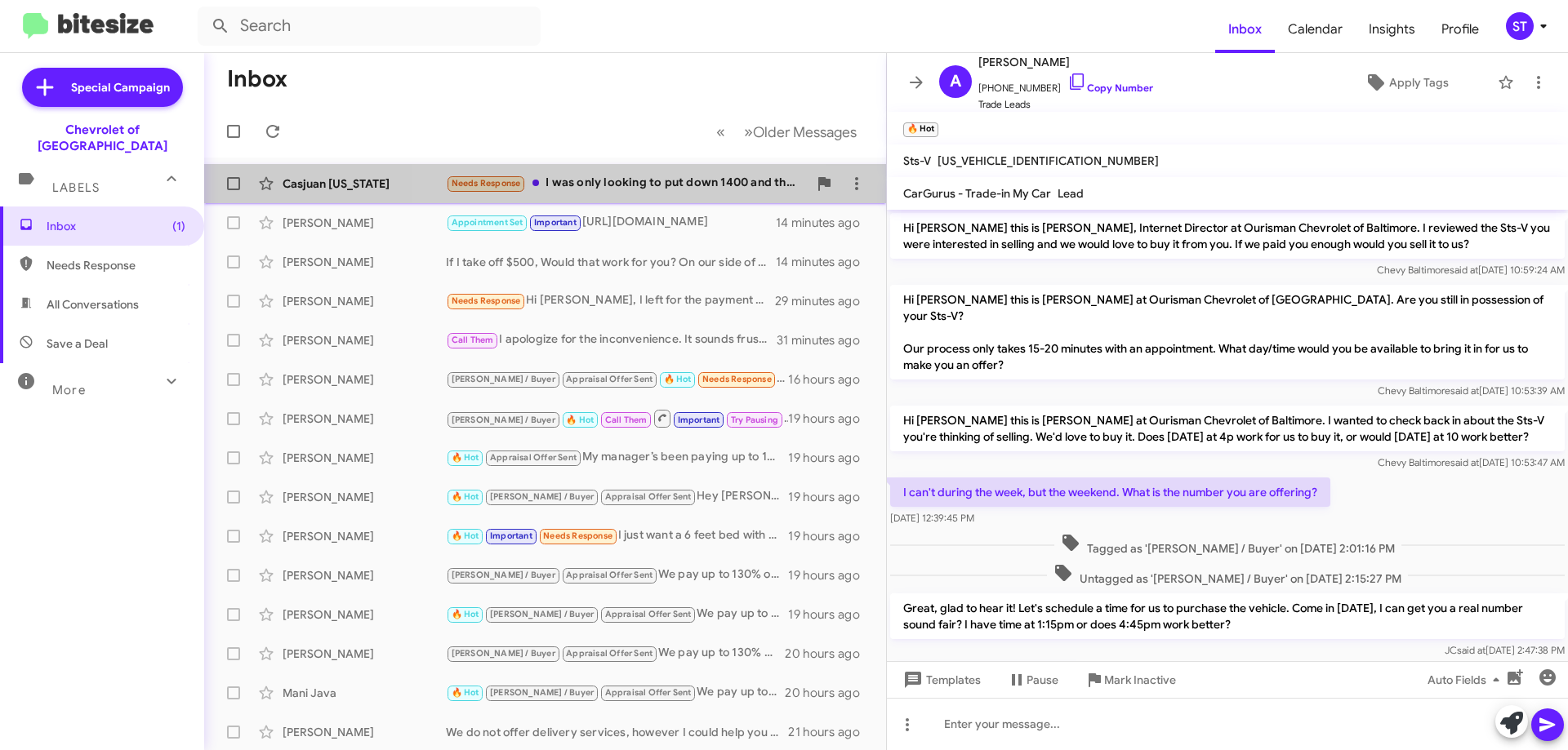
click at [643, 190] on div "Needs Response I was only looking to put down 1400 and that is my set and only …" at bounding box center [627, 183] width 362 height 19
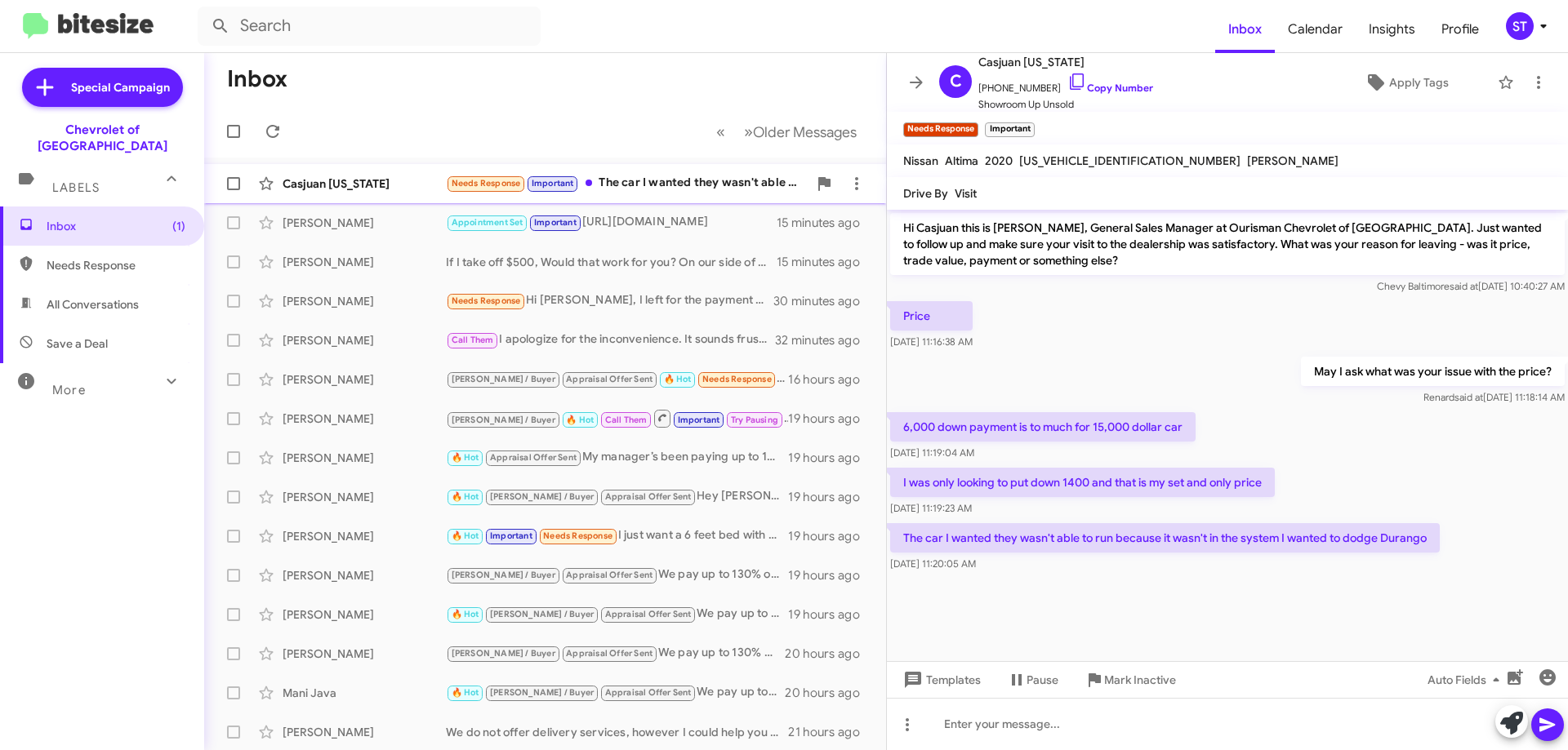
click at [673, 170] on div "Casjuan Washington Needs Response Important The car I wanted they wasn't able t…" at bounding box center [545, 184] width 655 height 33
click at [635, 190] on div "Needs Response Important The car I wanted they wasn't able to run because it wa…" at bounding box center [627, 183] width 362 height 19
